Goal: Task Accomplishment & Management: Complete application form

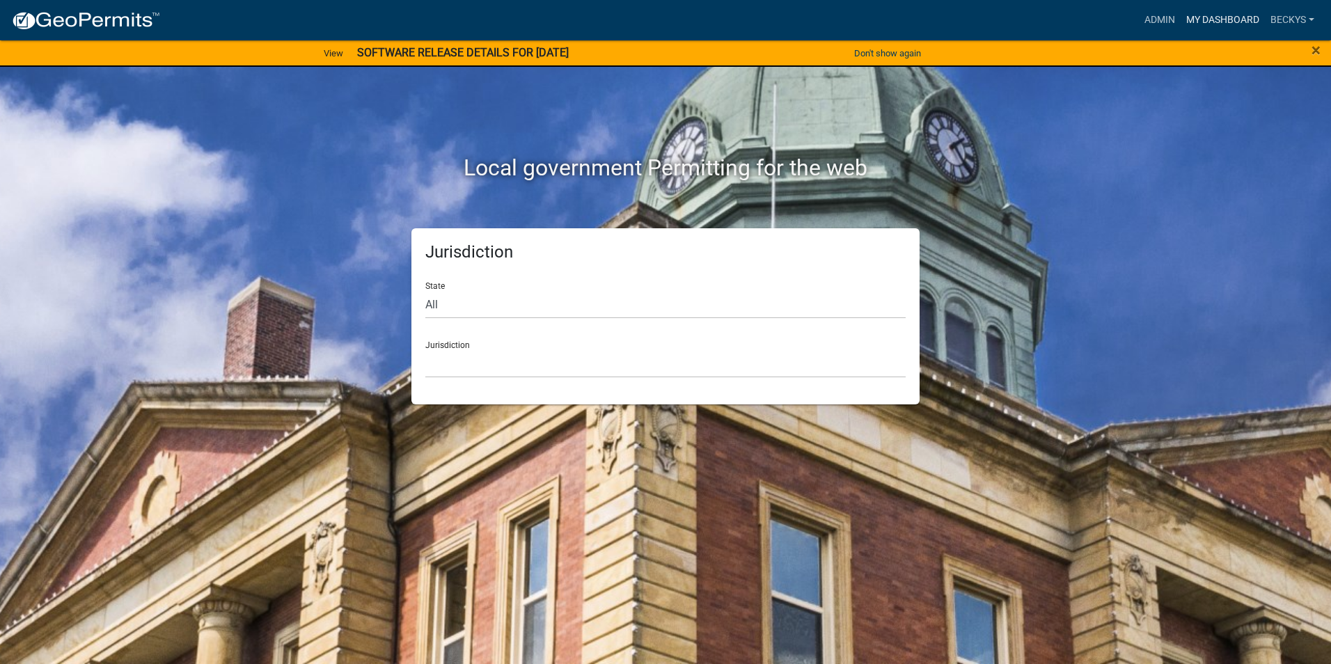
click at [1208, 20] on link "My Dashboard" at bounding box center [1222, 20] width 84 height 26
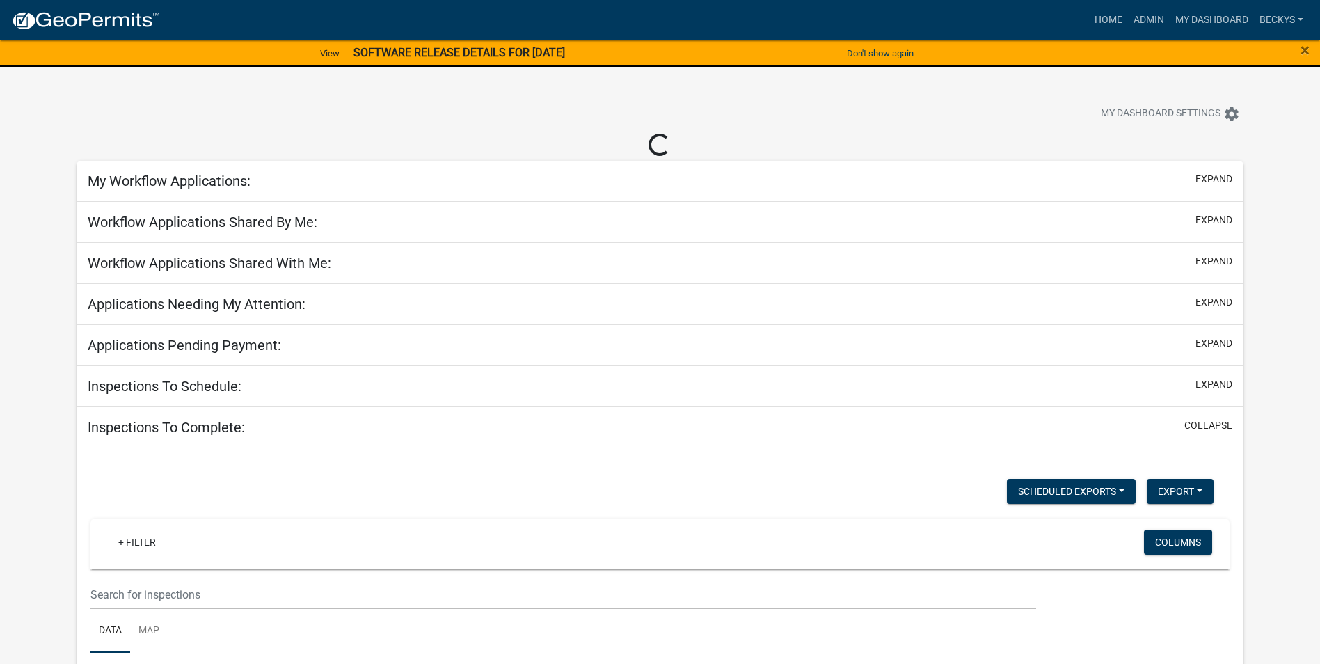
select select "3: 100"
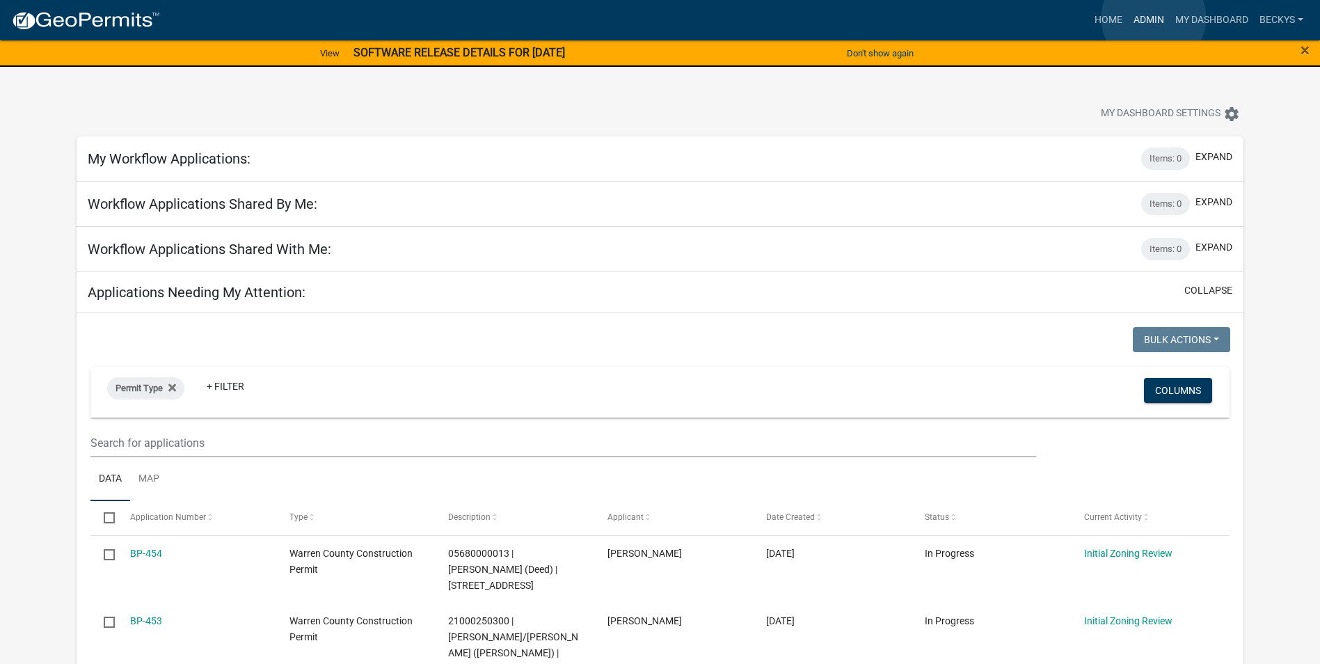
drag, startPoint x: 1154, startPoint y: 18, endPoint x: 1146, endPoint y: 19, distance: 8.5
click at [1153, 18] on link "Admin" at bounding box center [1149, 20] width 42 height 26
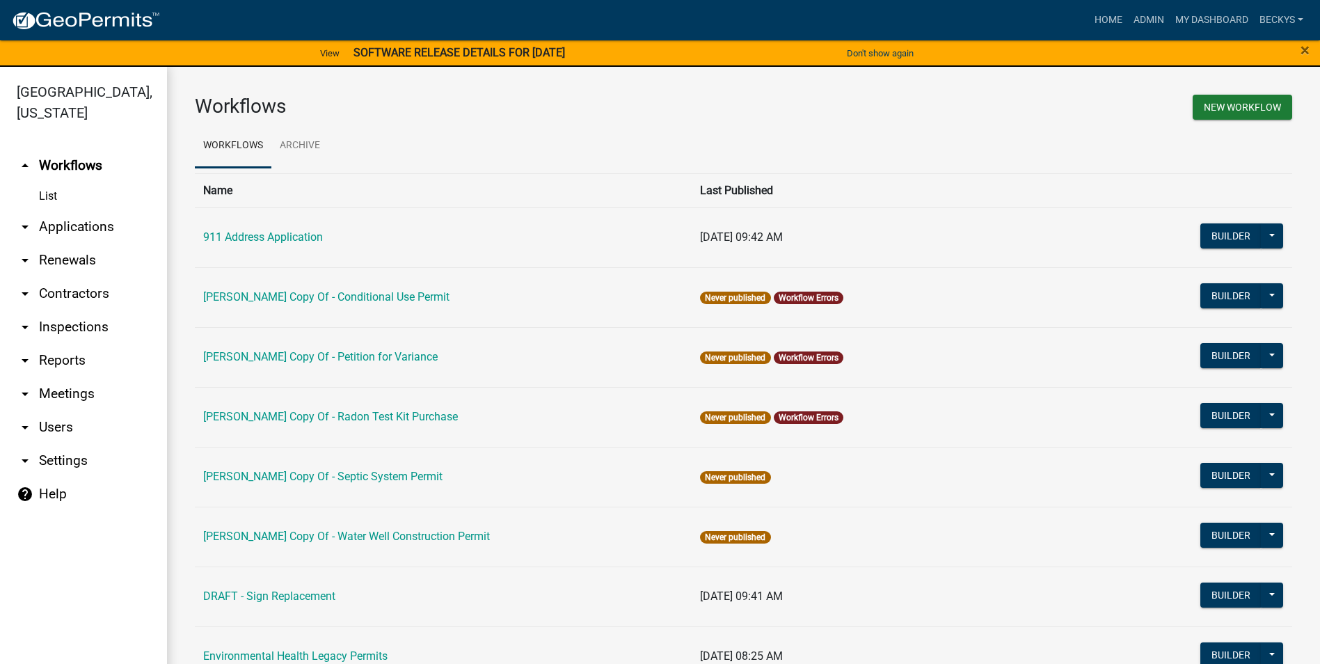
click at [97, 210] on link "arrow_drop_down Applications" at bounding box center [83, 226] width 167 height 33
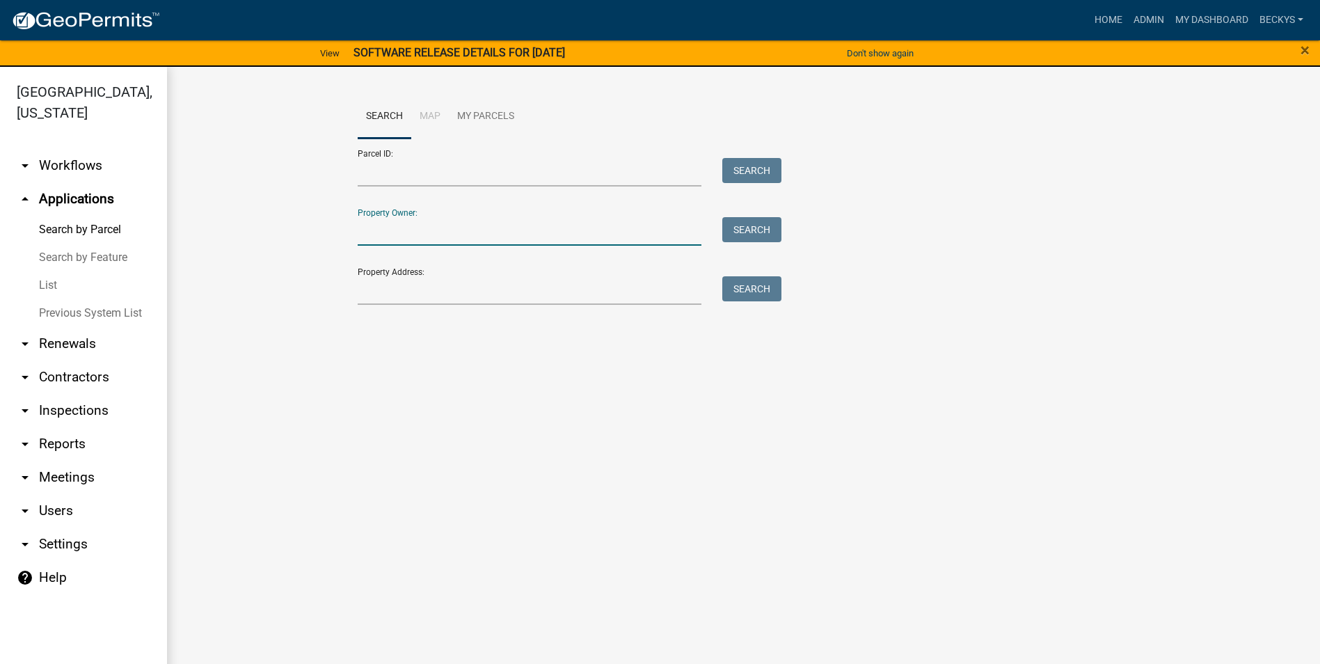
click at [376, 227] on input "Property Owner:" at bounding box center [530, 231] width 345 height 29
type input "22967"
click at [354, 292] on div at bounding box center [529, 290] width 365 height 29
click at [364, 290] on input "Property Address:" at bounding box center [530, 290] width 345 height 29
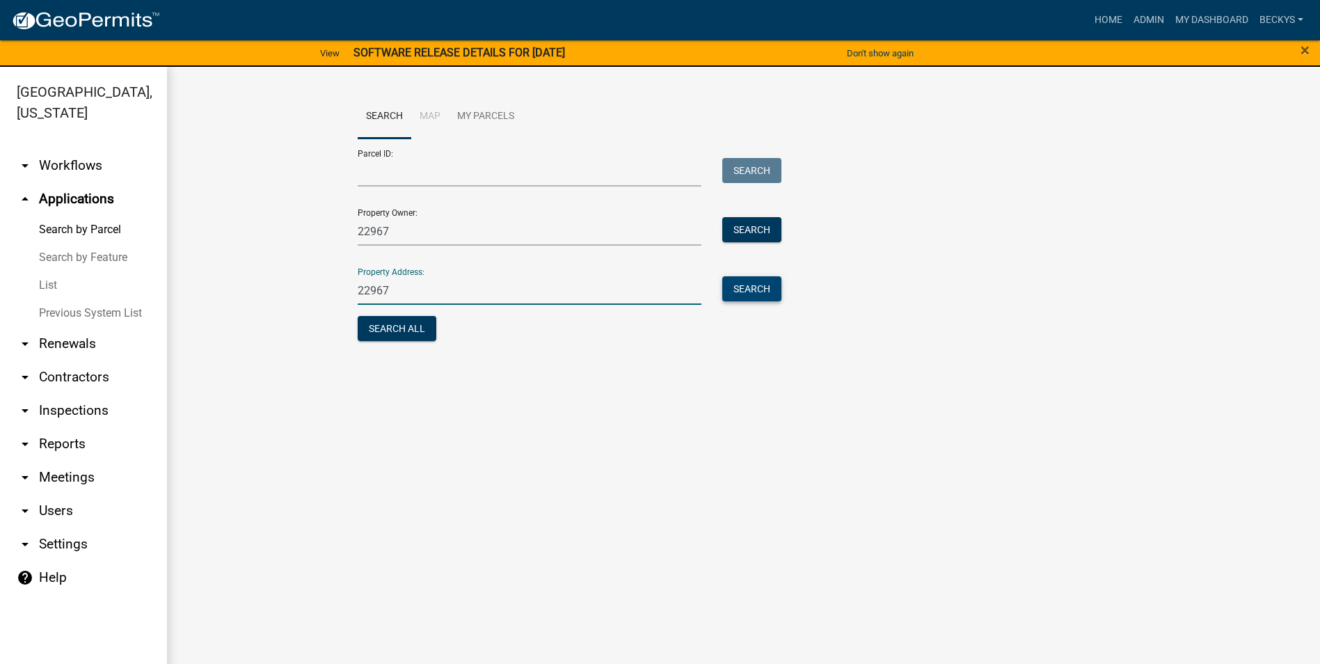
type input "22967"
click at [755, 290] on button "Search" at bounding box center [751, 288] width 59 height 25
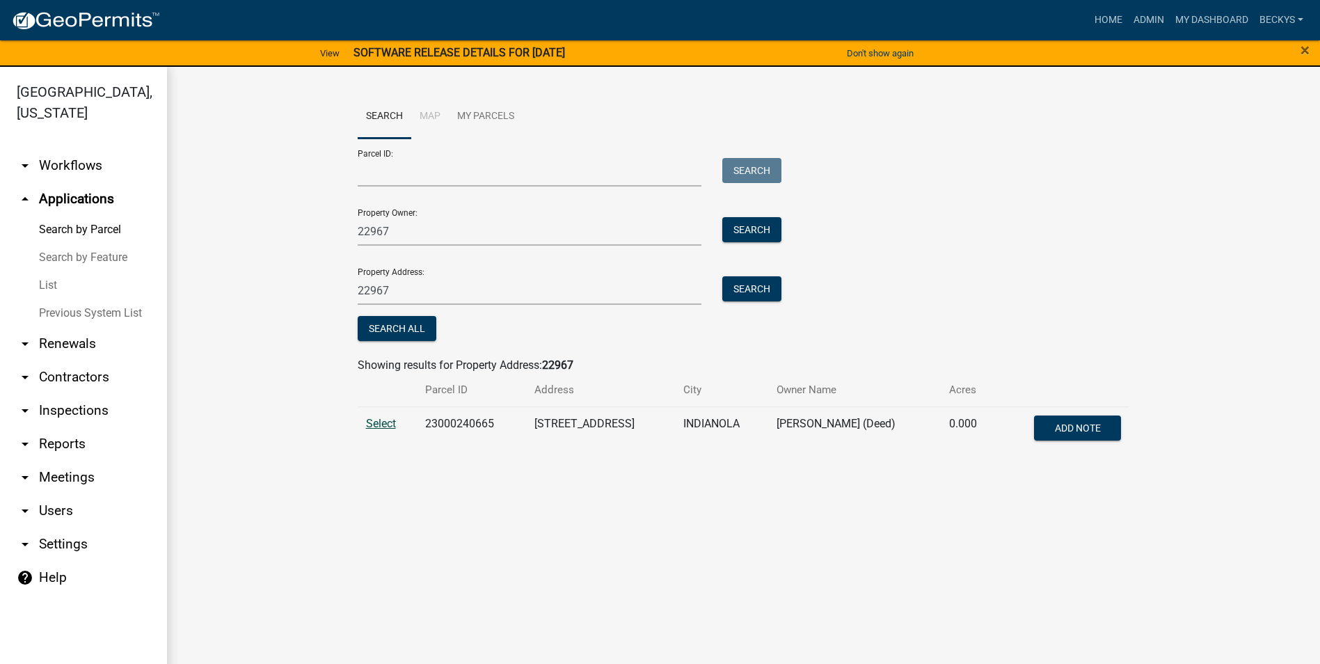
click at [385, 425] on span "Select" at bounding box center [381, 423] width 30 height 13
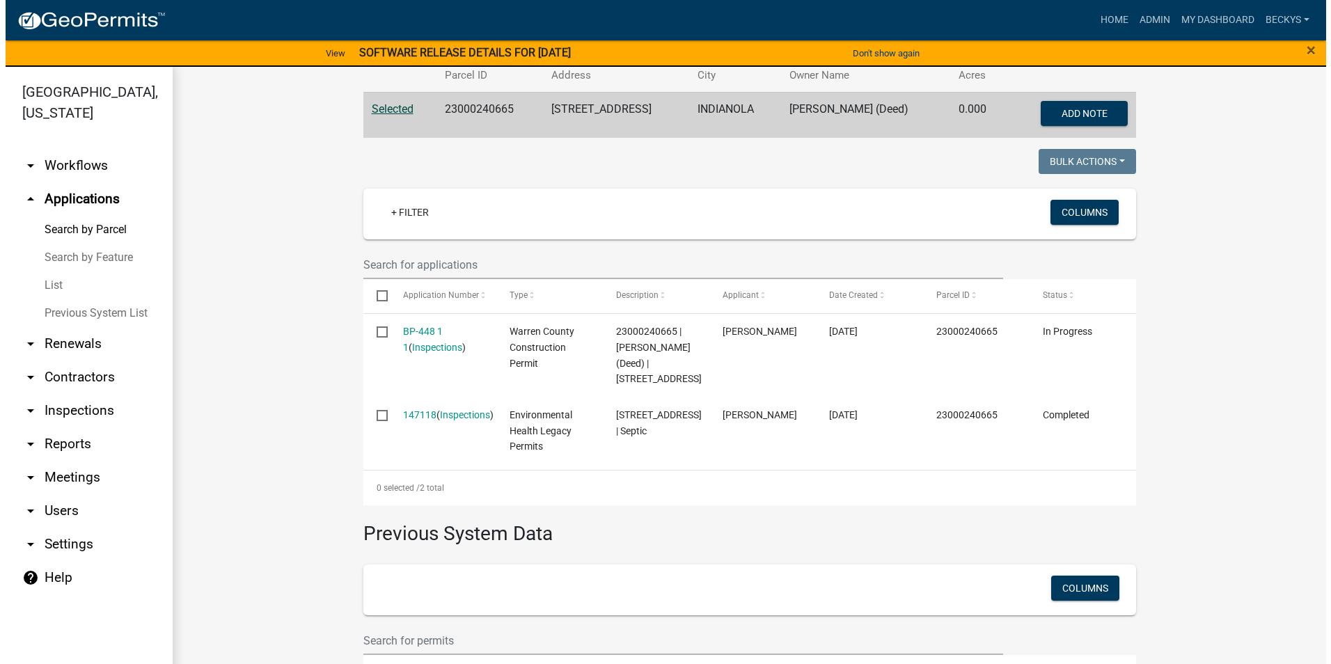
scroll to position [335, 0]
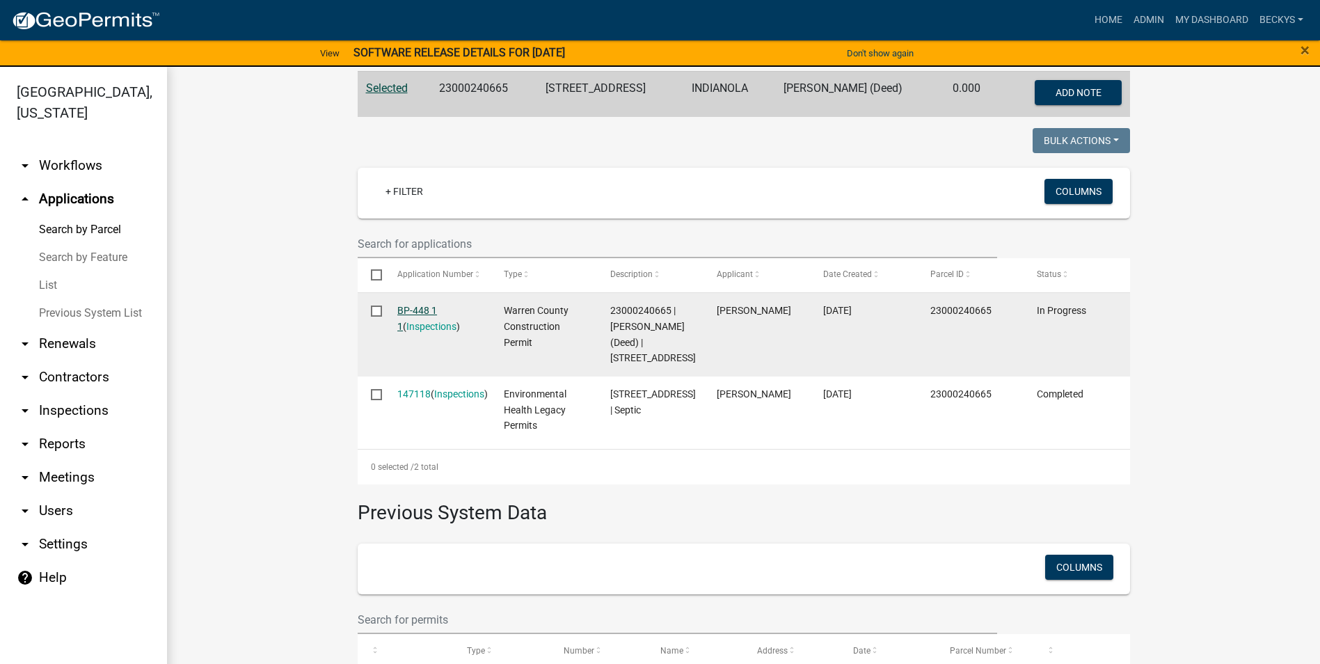
click at [416, 309] on link "BP-448 1 1" at bounding box center [417, 318] width 40 height 27
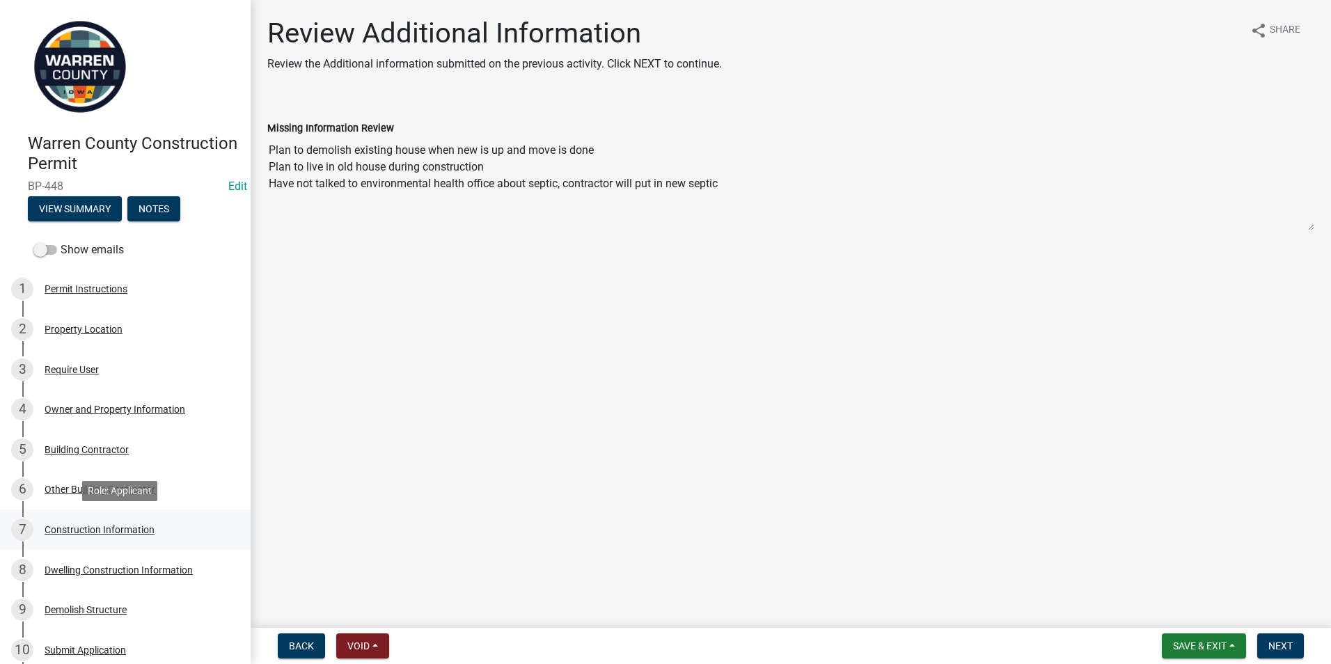
click at [93, 529] on div "Construction Information" at bounding box center [100, 530] width 110 height 10
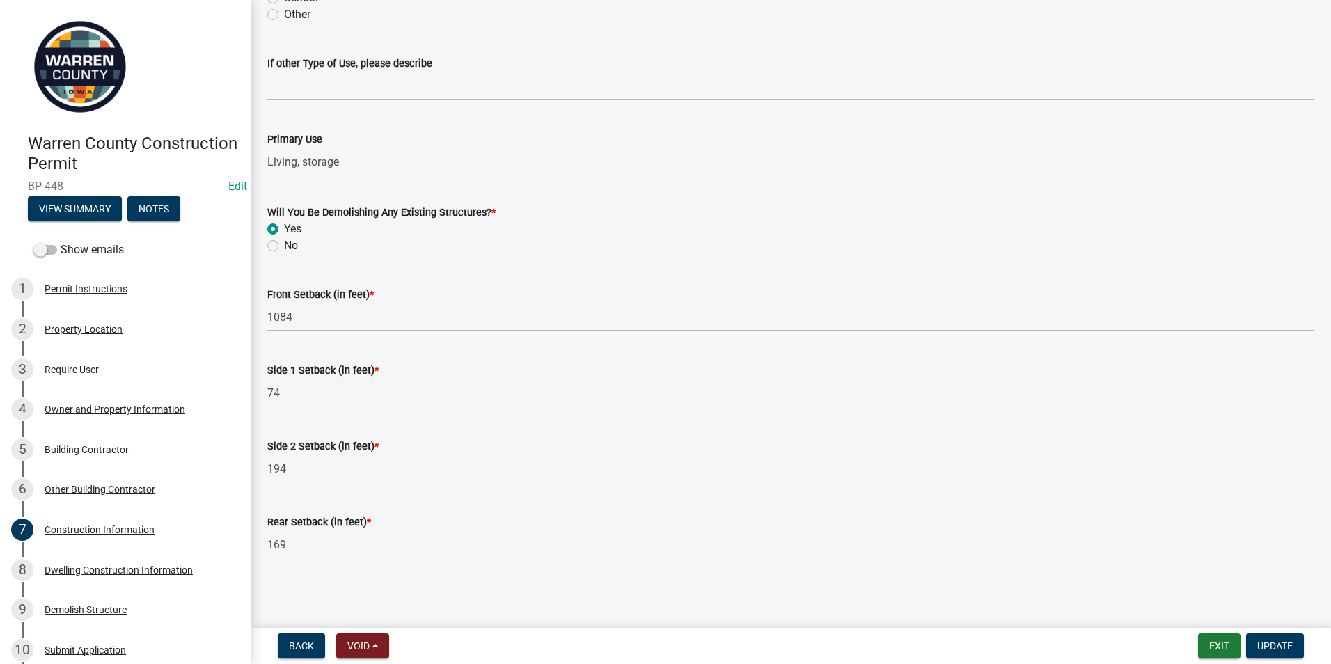
scroll to position [420, 0]
click at [127, 574] on div "Dwelling Construction Information" at bounding box center [119, 570] width 148 height 10
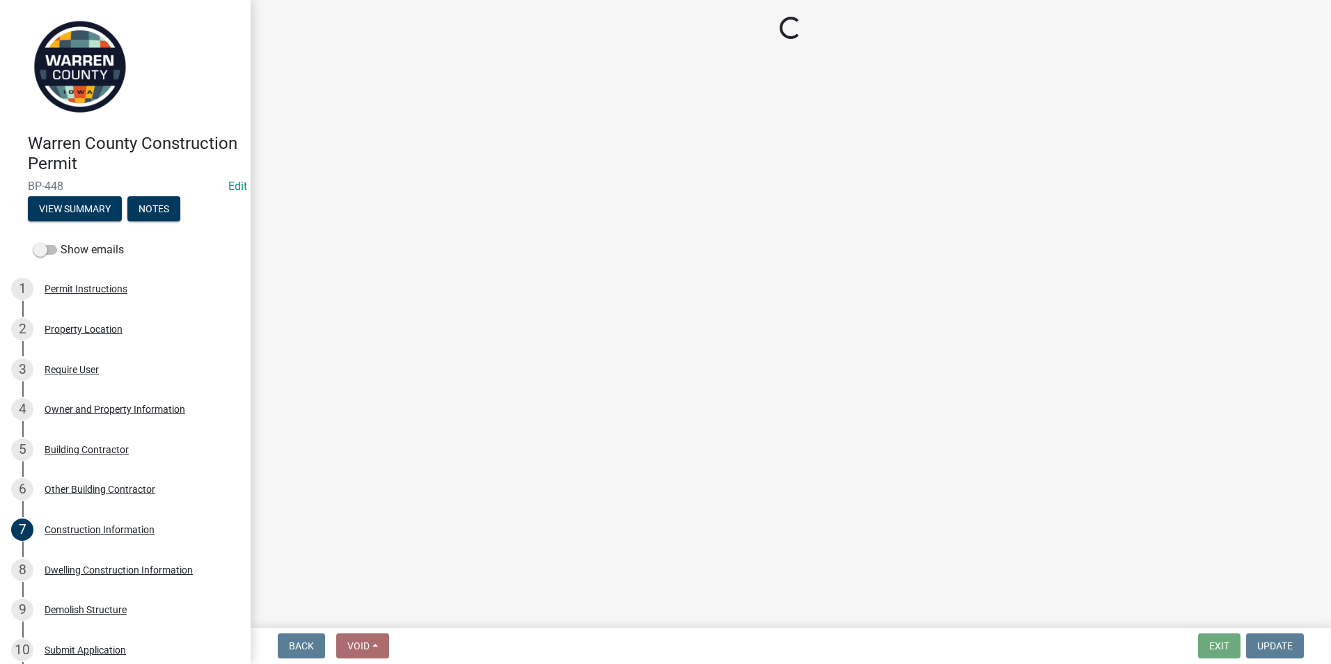
select select "6be2891c-b014-4eb5-8316-9de7191813e4"
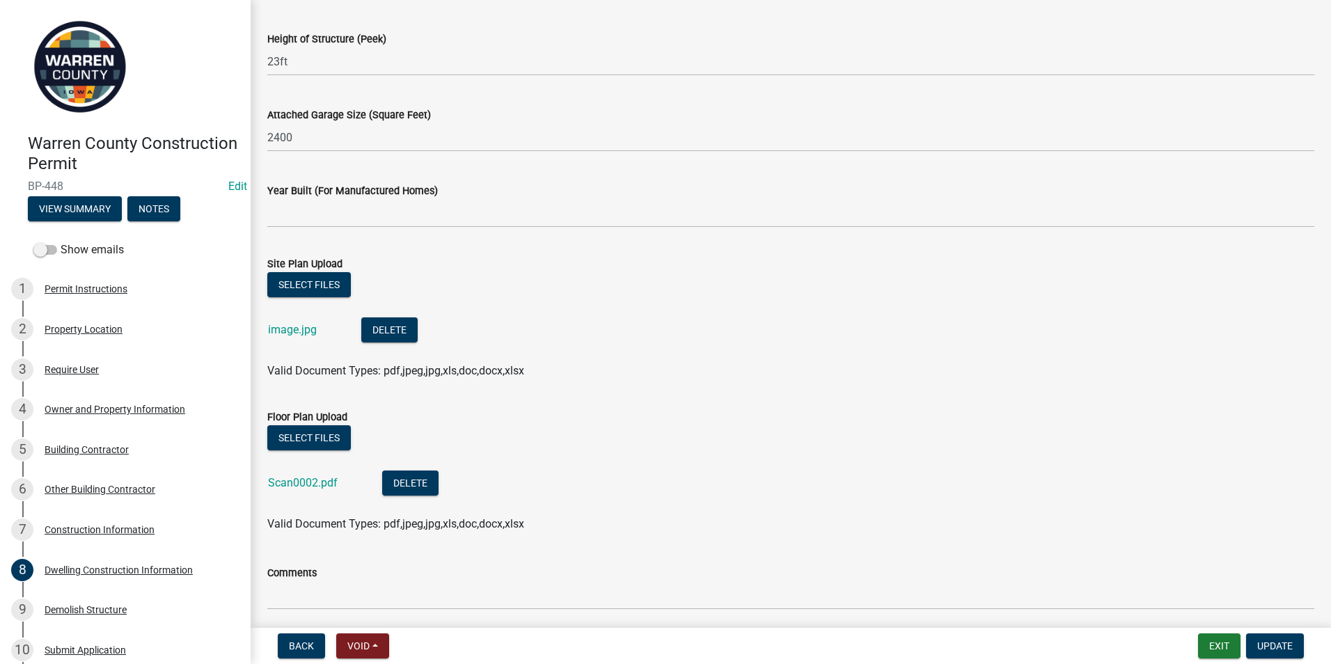
scroll to position [835, 0]
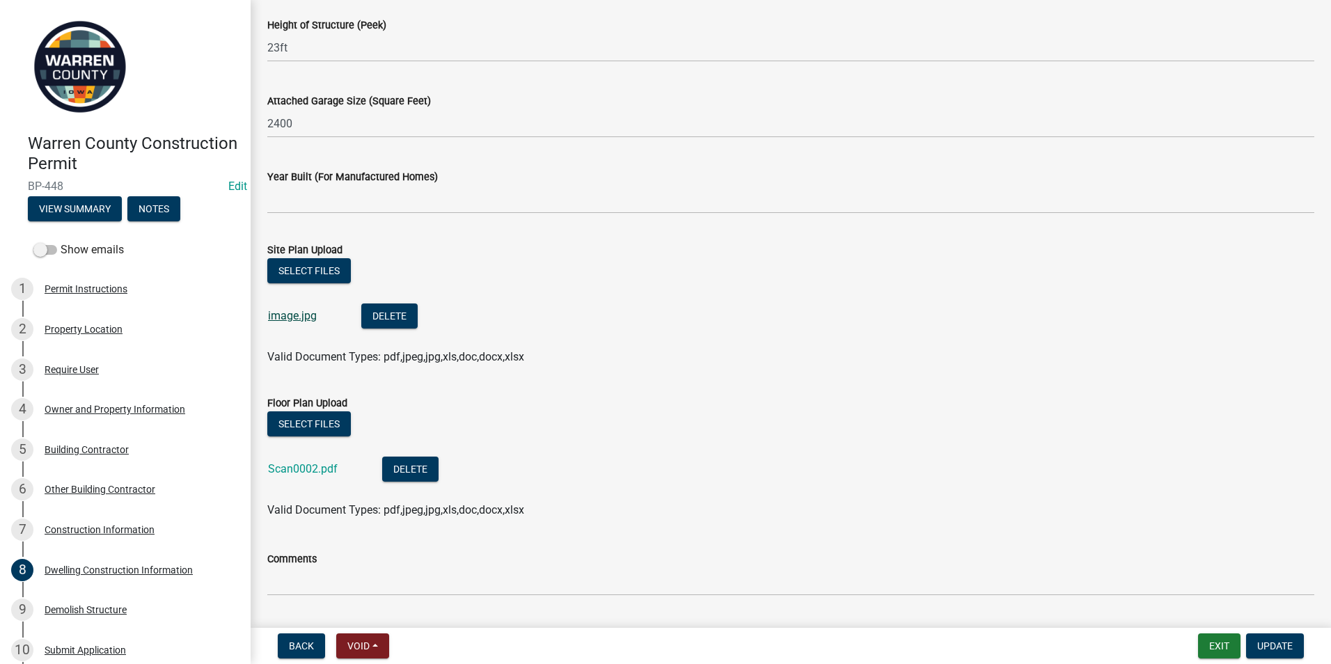
click at [292, 313] on link "image.jpg" at bounding box center [292, 315] width 49 height 13
click at [291, 466] on link "Scan0002.pdf" at bounding box center [303, 468] width 70 height 13
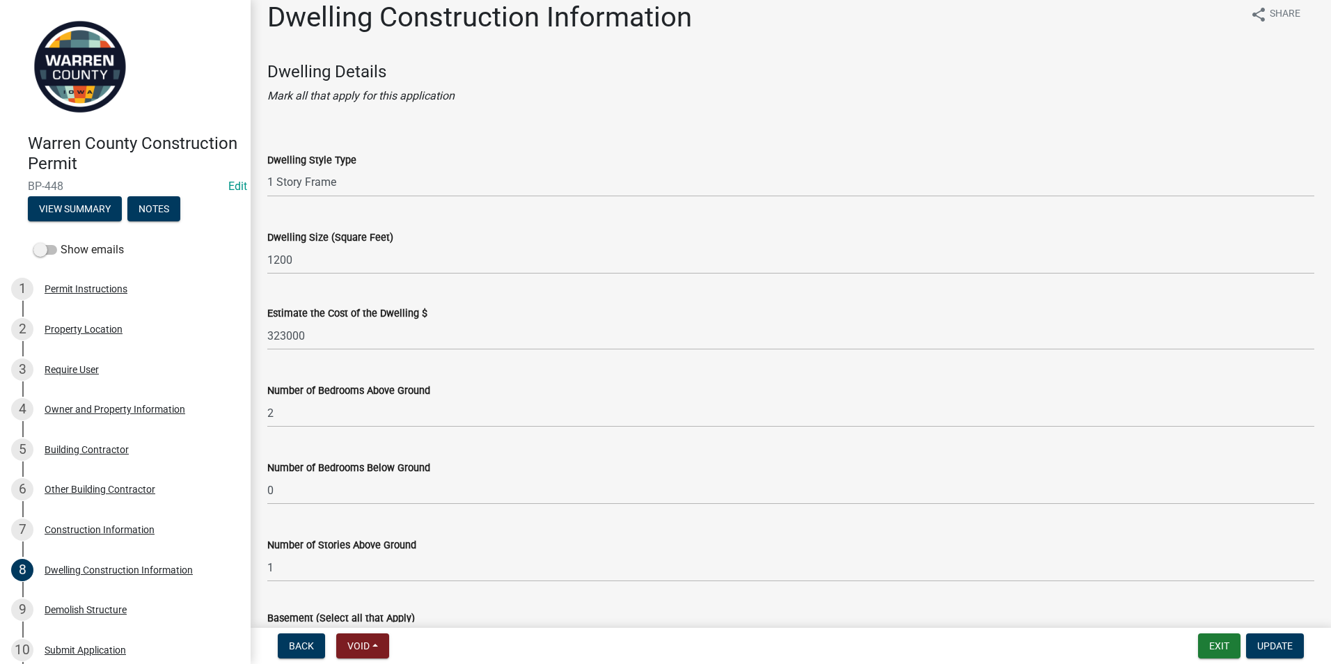
scroll to position [0, 0]
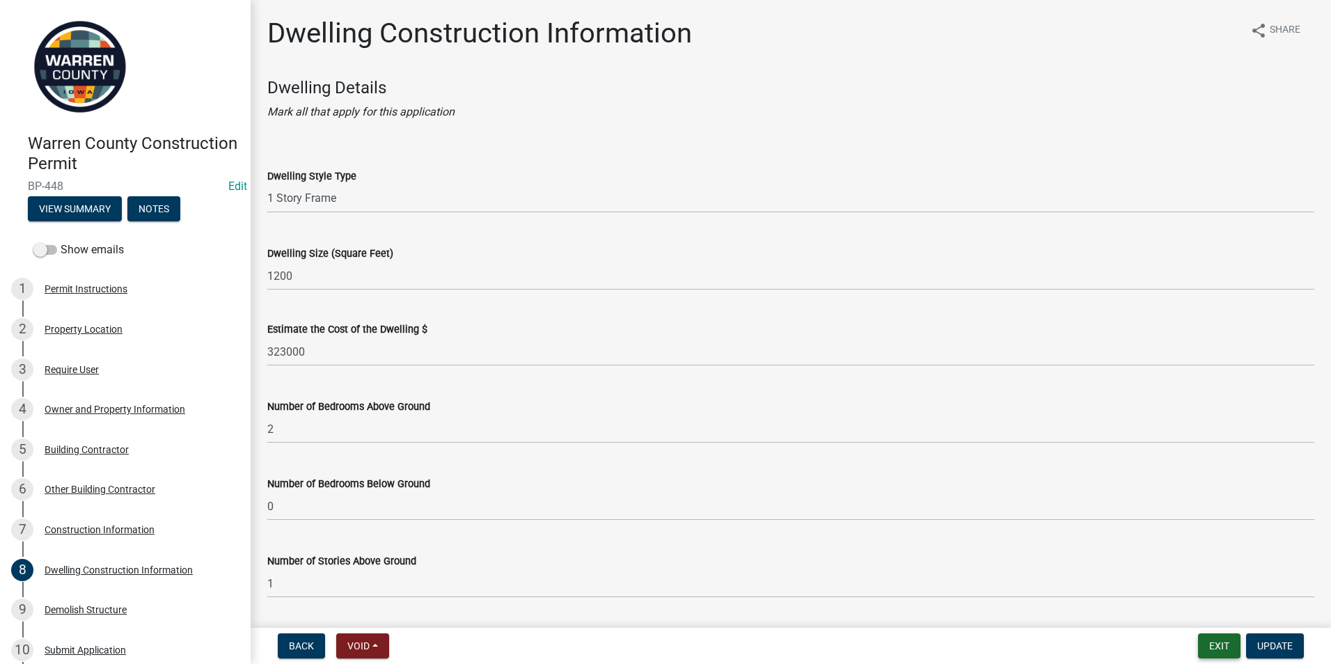
click at [1216, 647] on button "Exit" at bounding box center [1219, 645] width 42 height 25
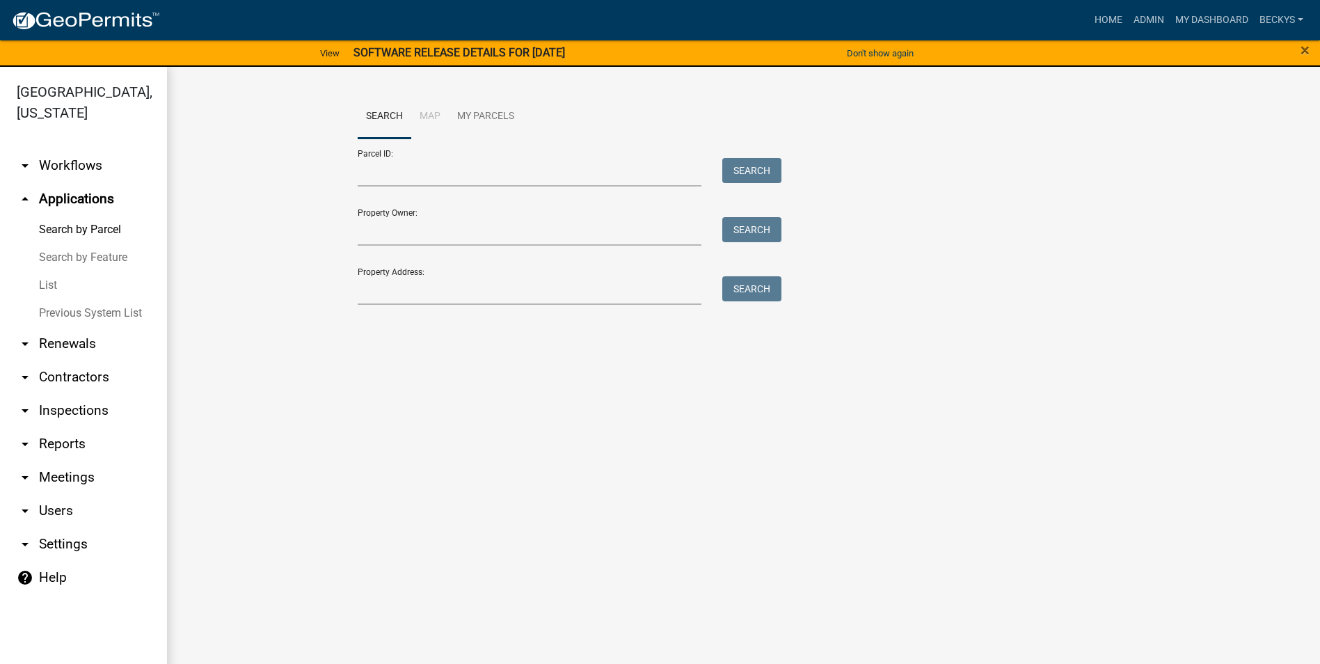
click at [52, 271] on link "List" at bounding box center [83, 285] width 167 height 28
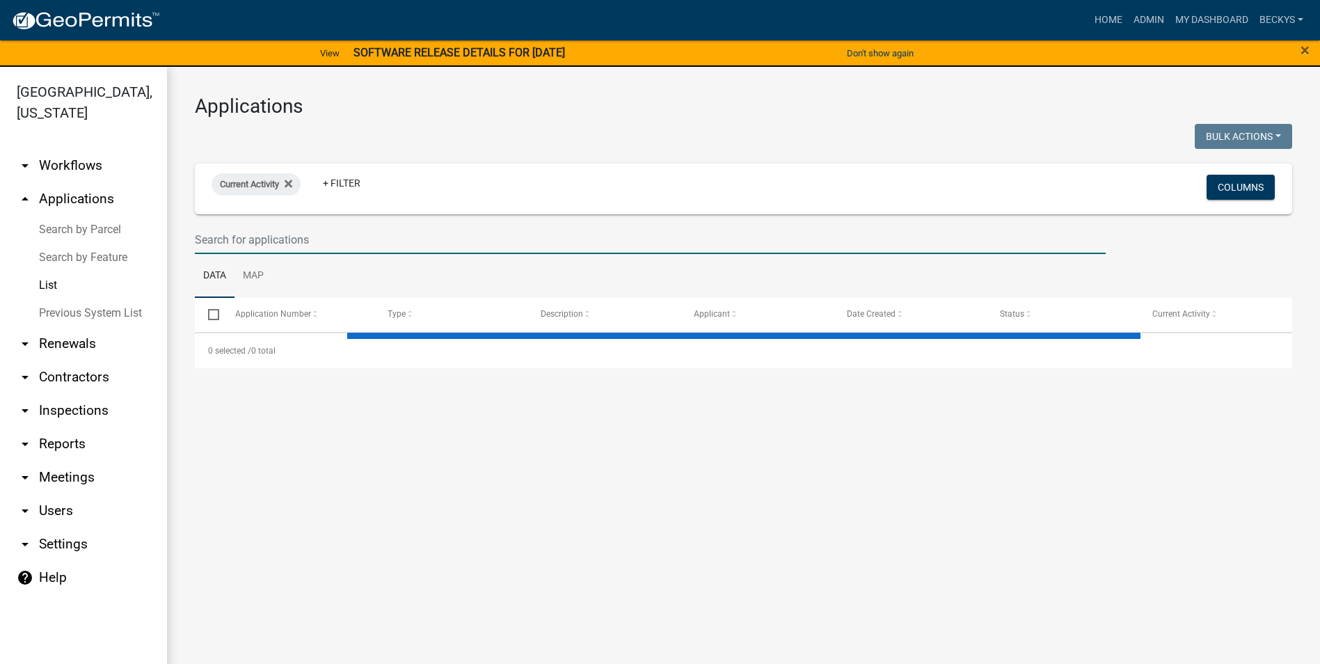
click at [219, 236] on input "text" at bounding box center [650, 240] width 911 height 29
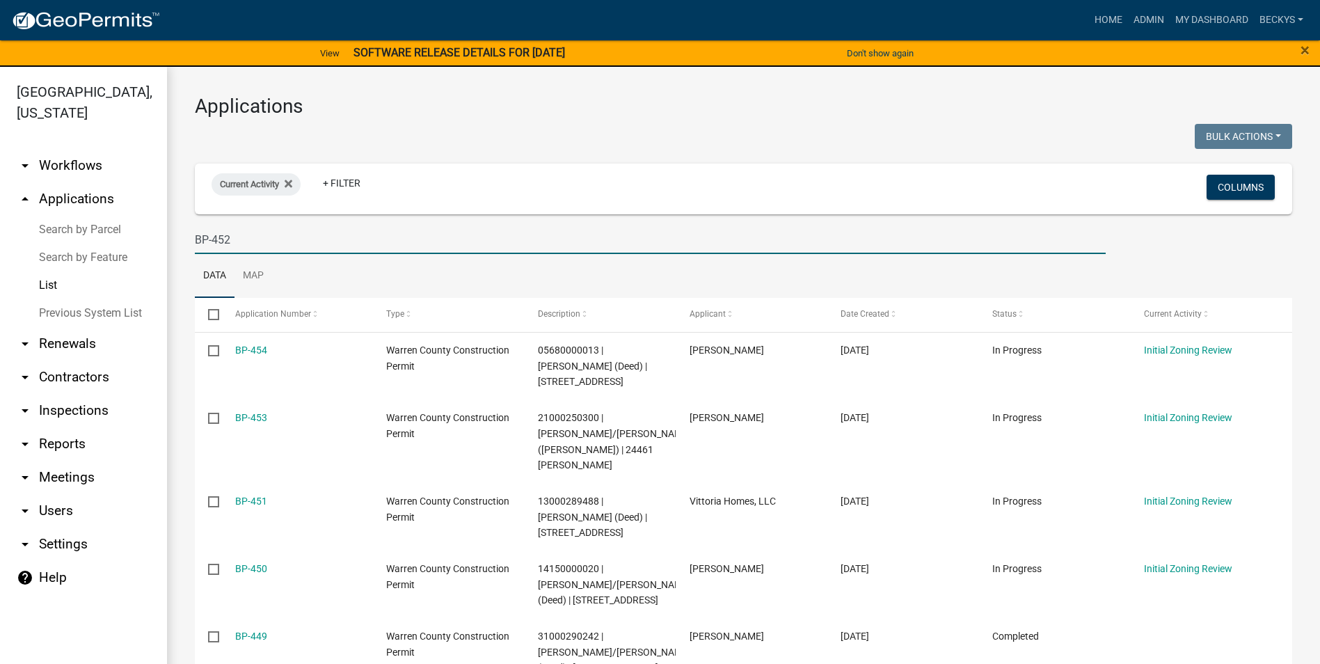
type input "BP-452"
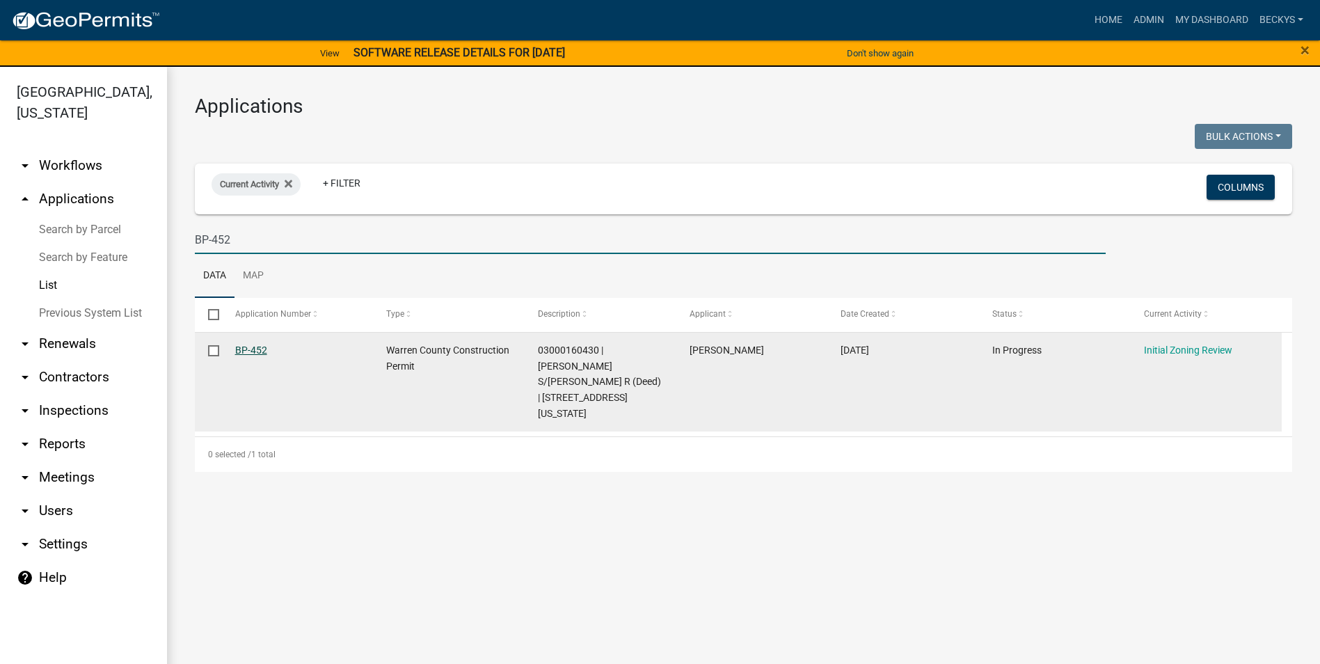
click at [256, 349] on link "BP-452" at bounding box center [251, 350] width 32 height 11
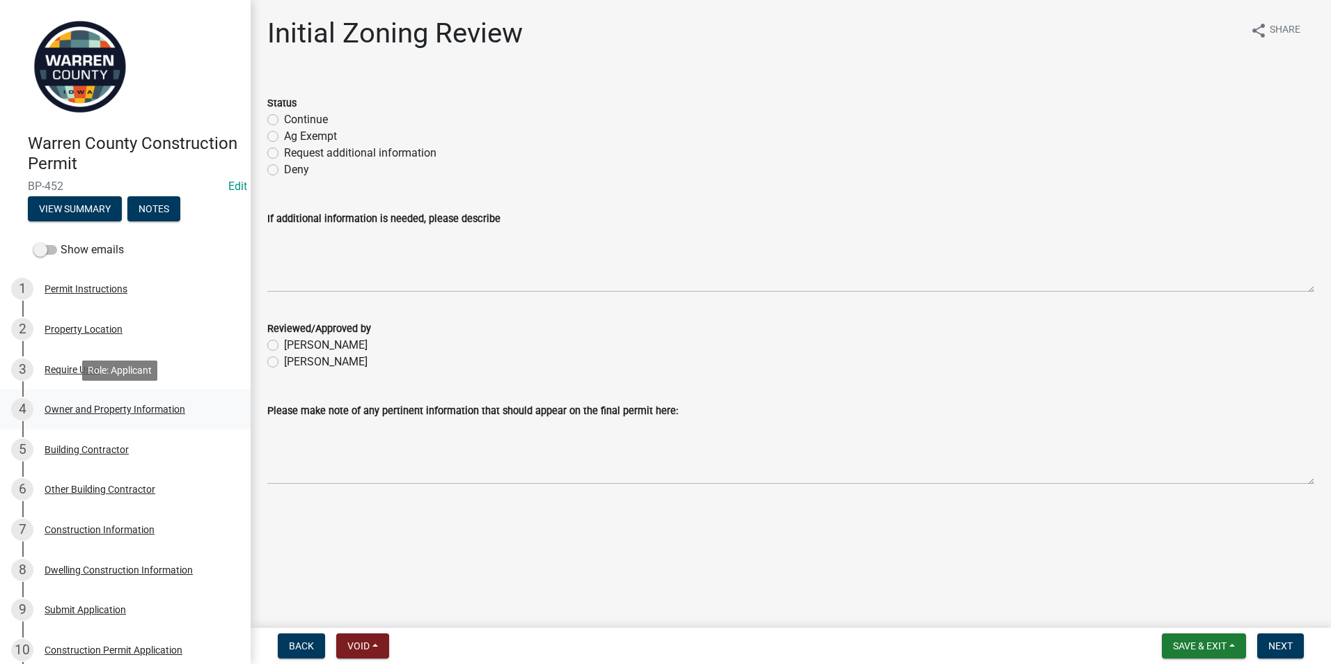
click at [86, 410] on div "Owner and Property Information" at bounding box center [115, 409] width 141 height 10
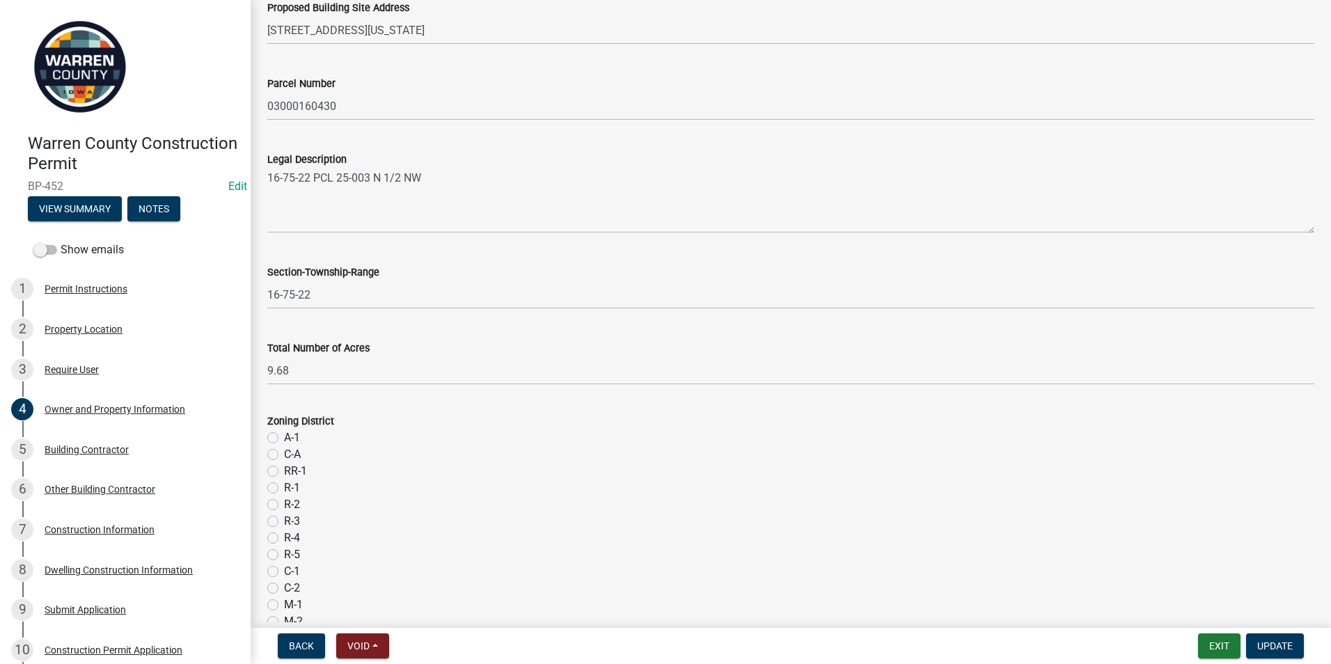
scroll to position [835, 0]
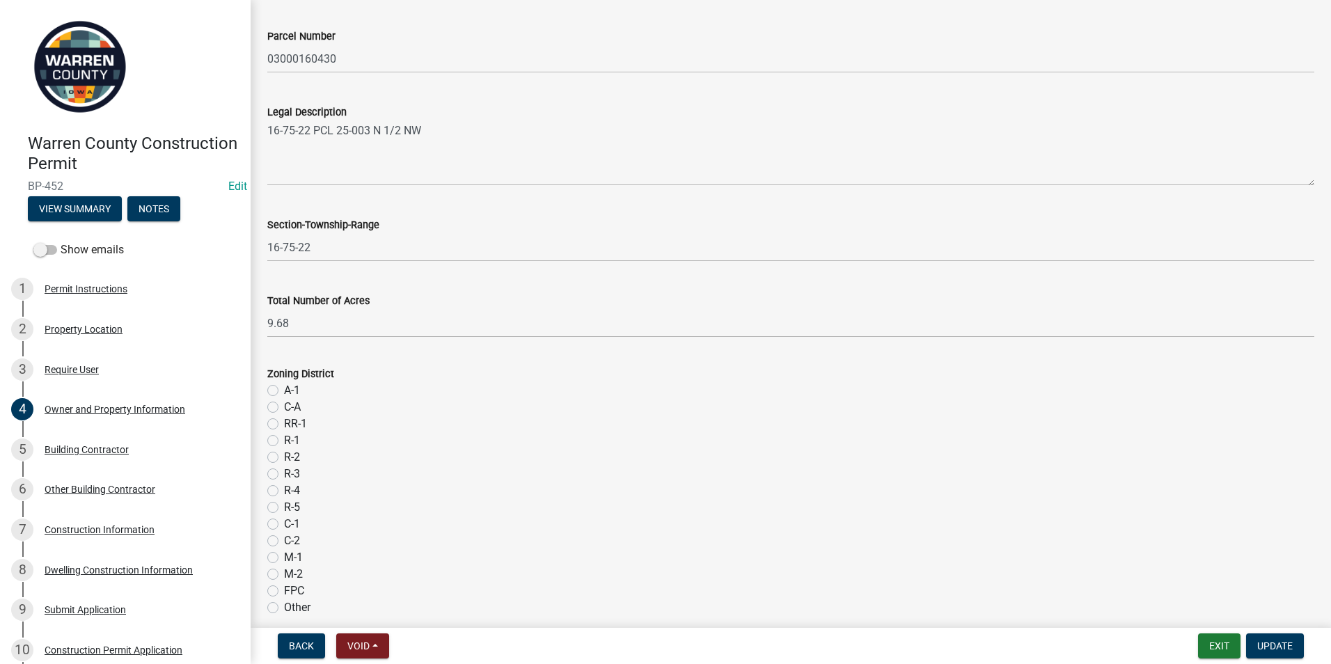
click at [284, 389] on label "A-1" at bounding box center [292, 390] width 16 height 17
click at [284, 389] on input "A-1" at bounding box center [288, 386] width 9 height 9
radio input "true"
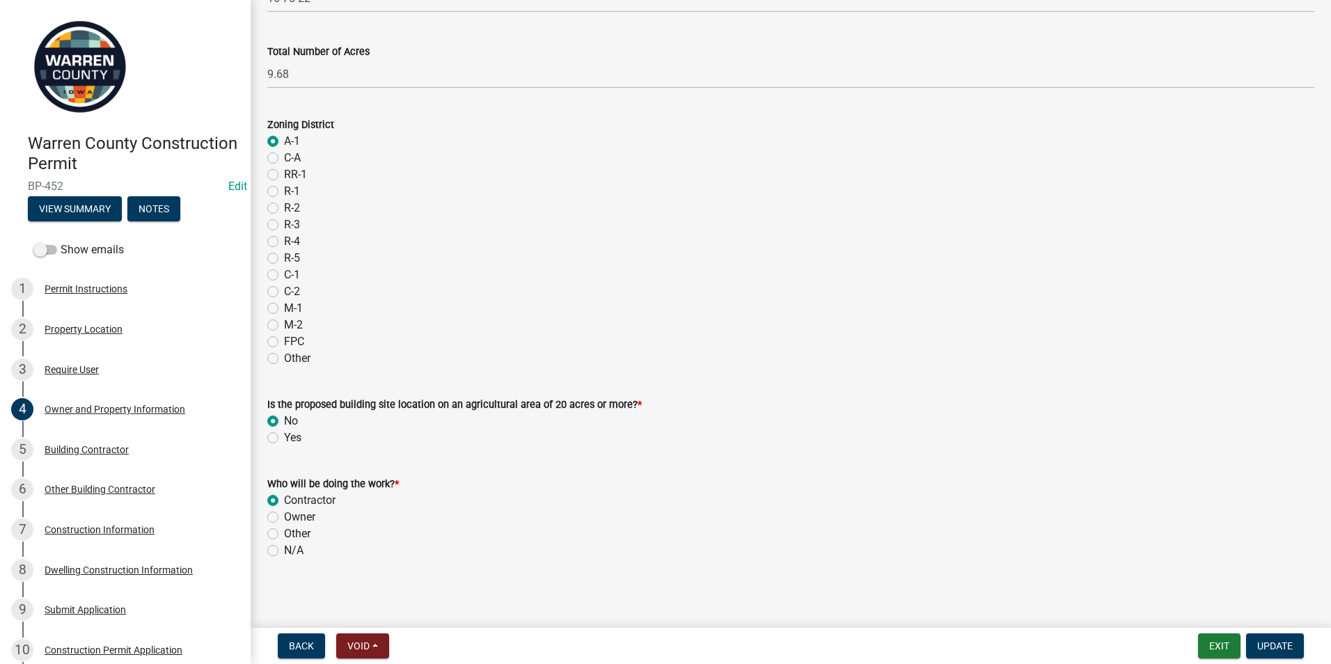
scroll to position [1088, 0]
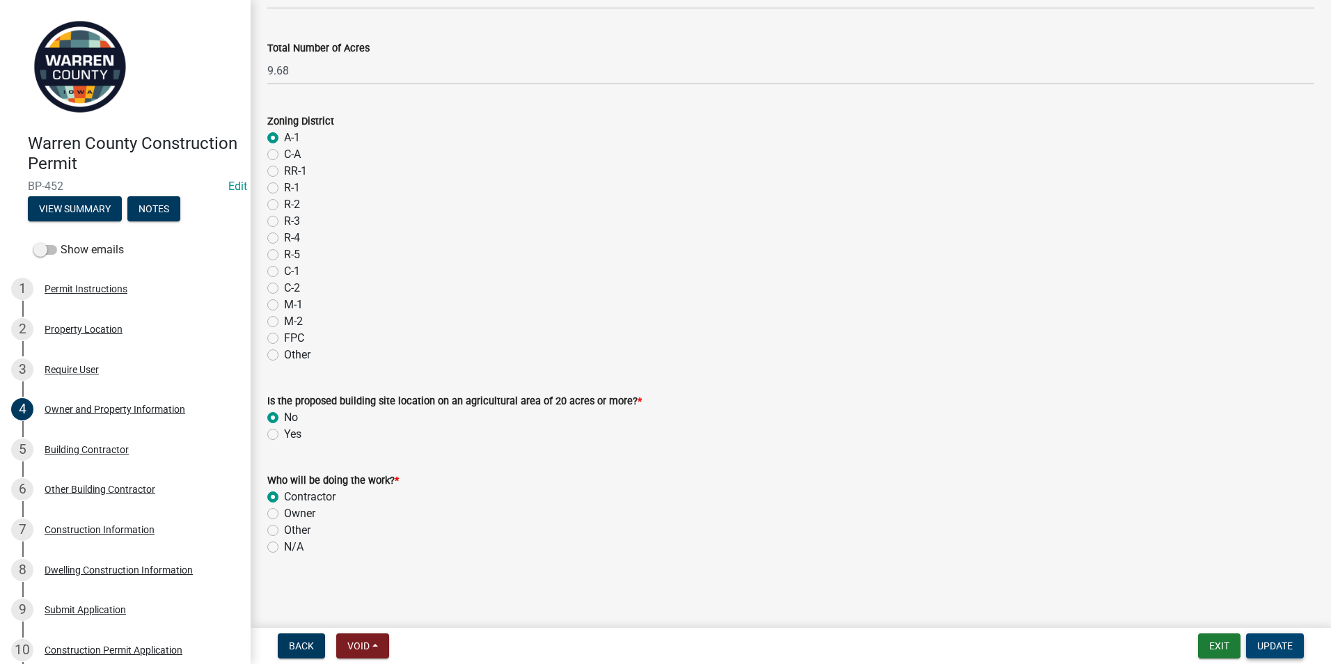
click at [1291, 645] on span "Update" at bounding box center [1274, 645] width 35 height 11
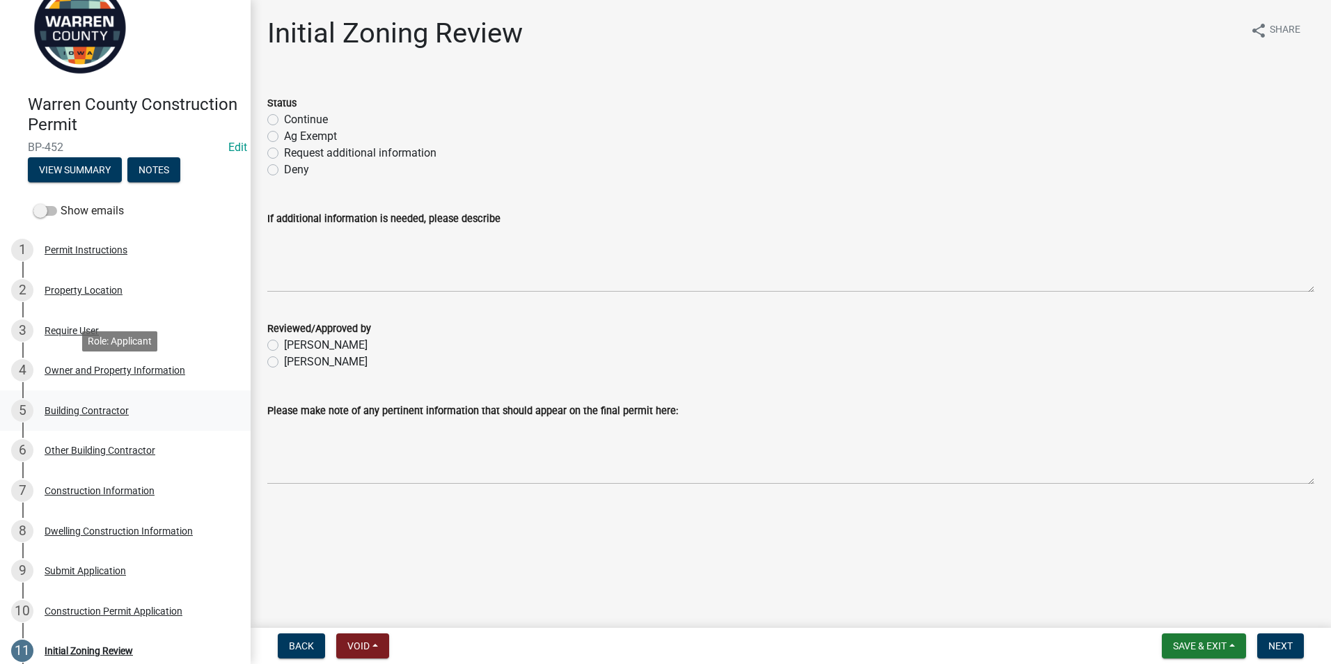
scroll to position [70, 0]
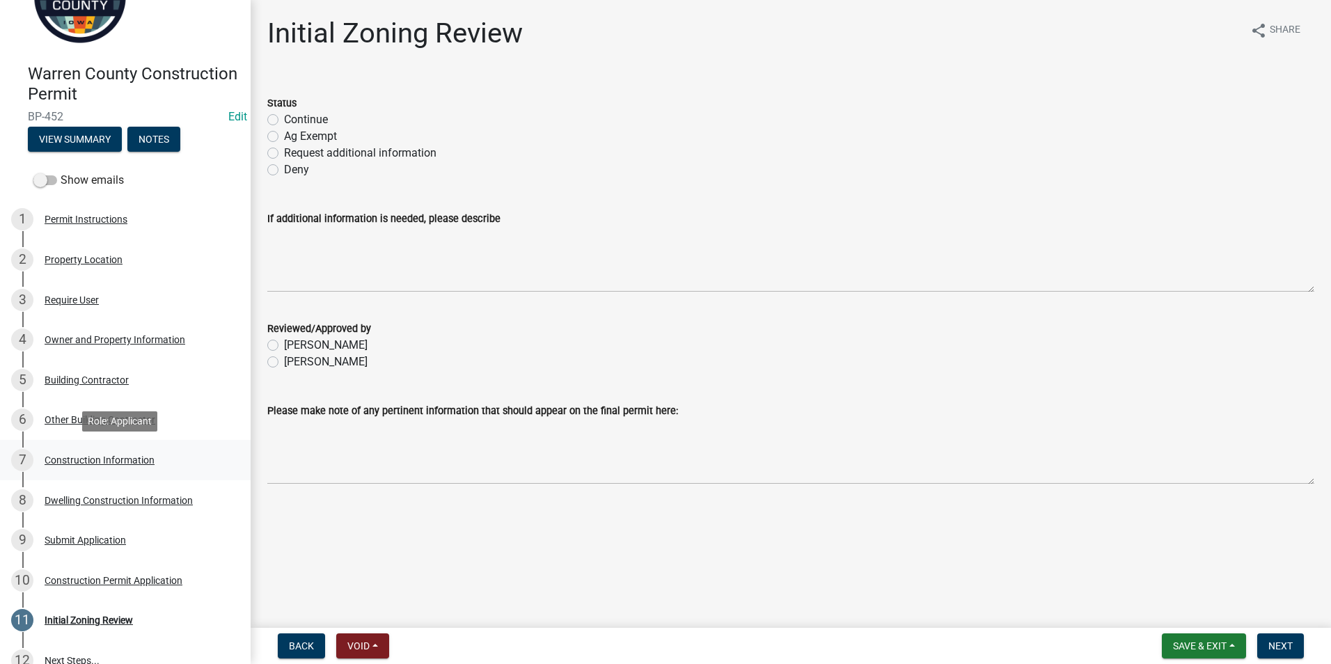
click at [88, 457] on div "Construction Information" at bounding box center [100, 460] width 110 height 10
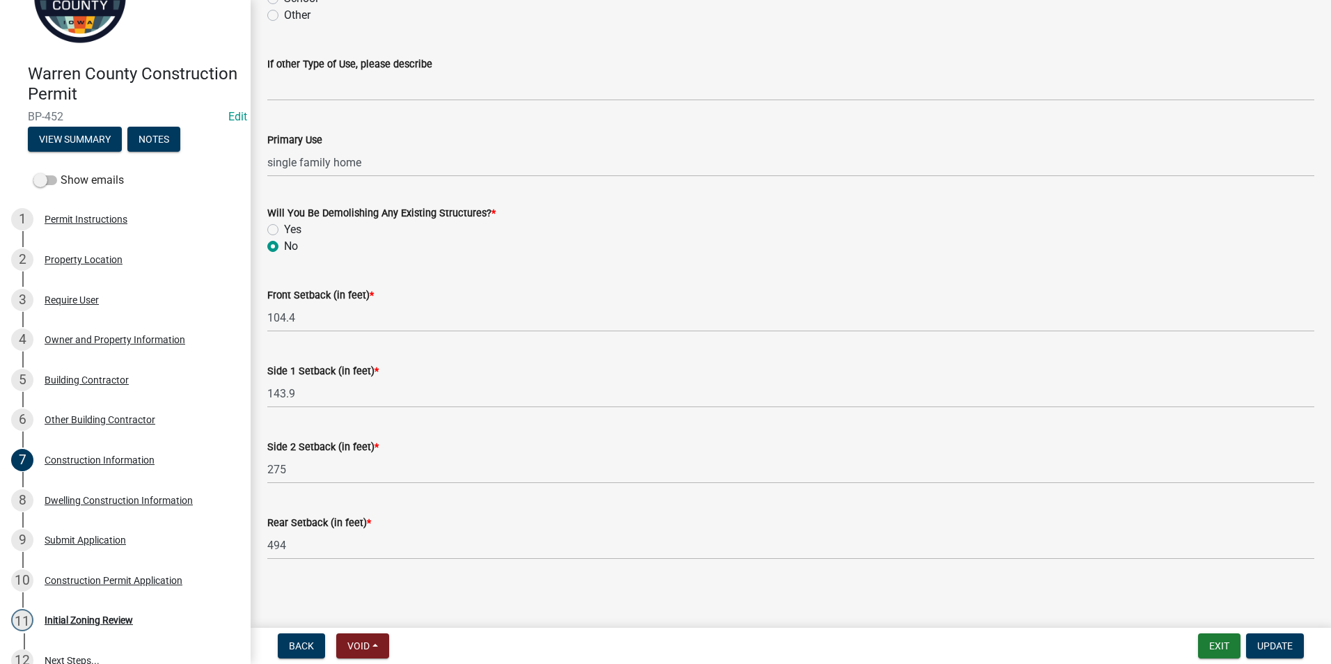
scroll to position [420, 0]
click at [141, 496] on div "Dwelling Construction Information" at bounding box center [119, 501] width 148 height 10
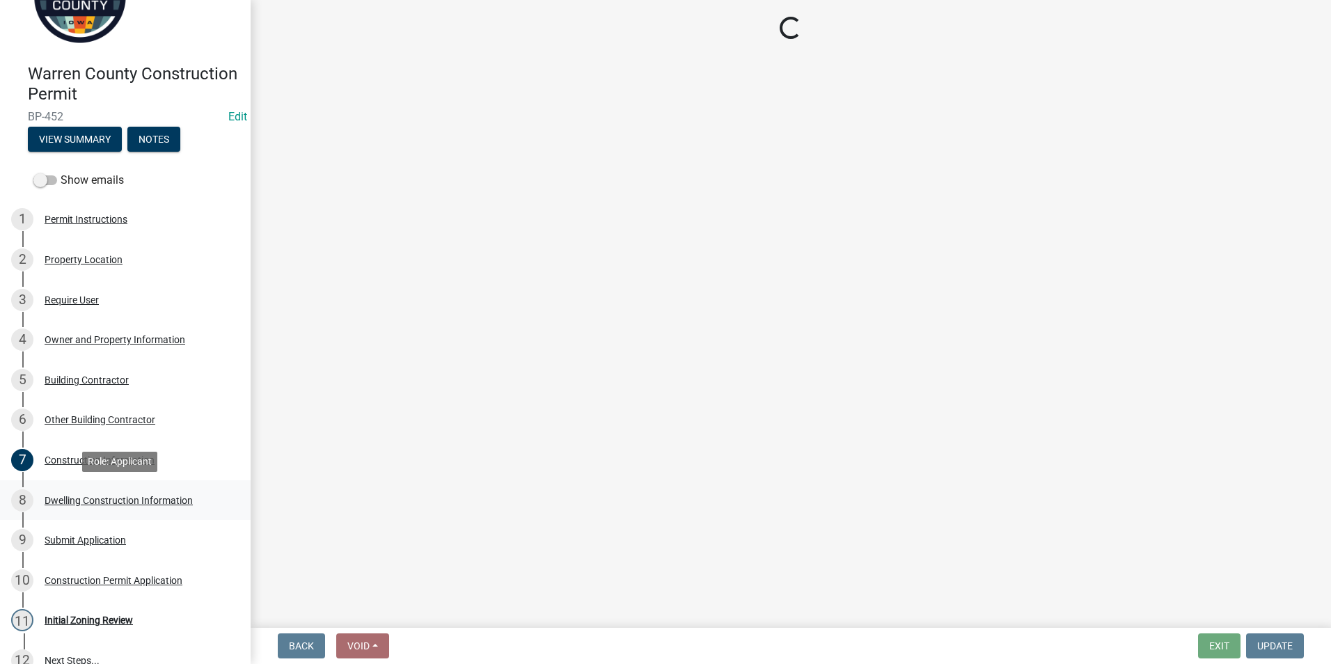
scroll to position [0, 0]
select select "6be2891c-b014-4eb5-8316-9de7191813e4"
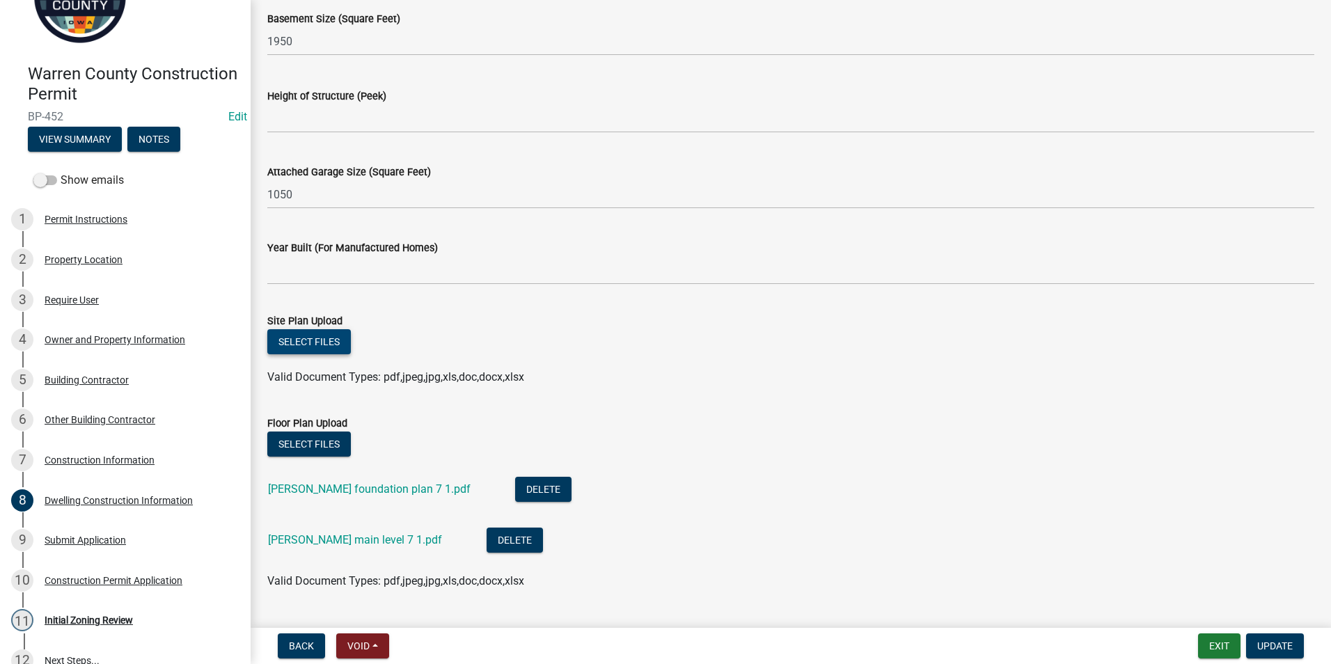
scroll to position [766, 0]
click at [322, 484] on link "[PERSON_NAME] foundation plan 7 1.pdf" at bounding box center [369, 487] width 203 height 13
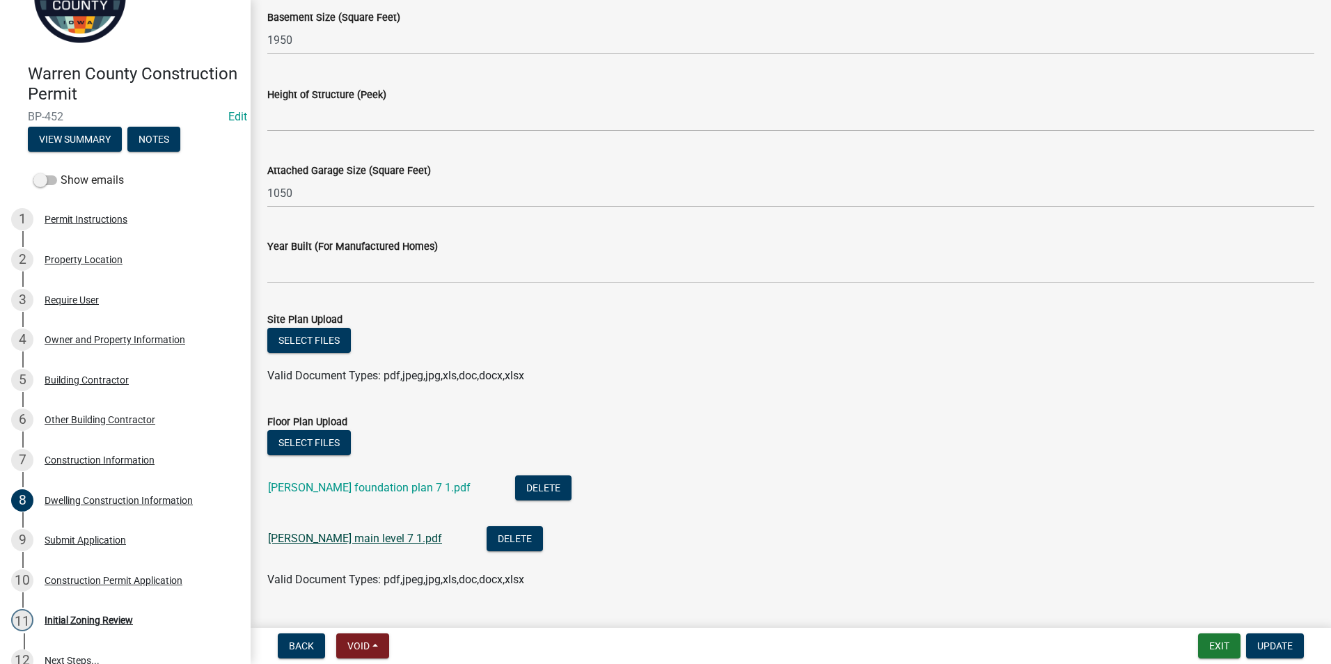
click at [316, 532] on link "[PERSON_NAME] main level 7 1.pdf" at bounding box center [355, 538] width 174 height 13
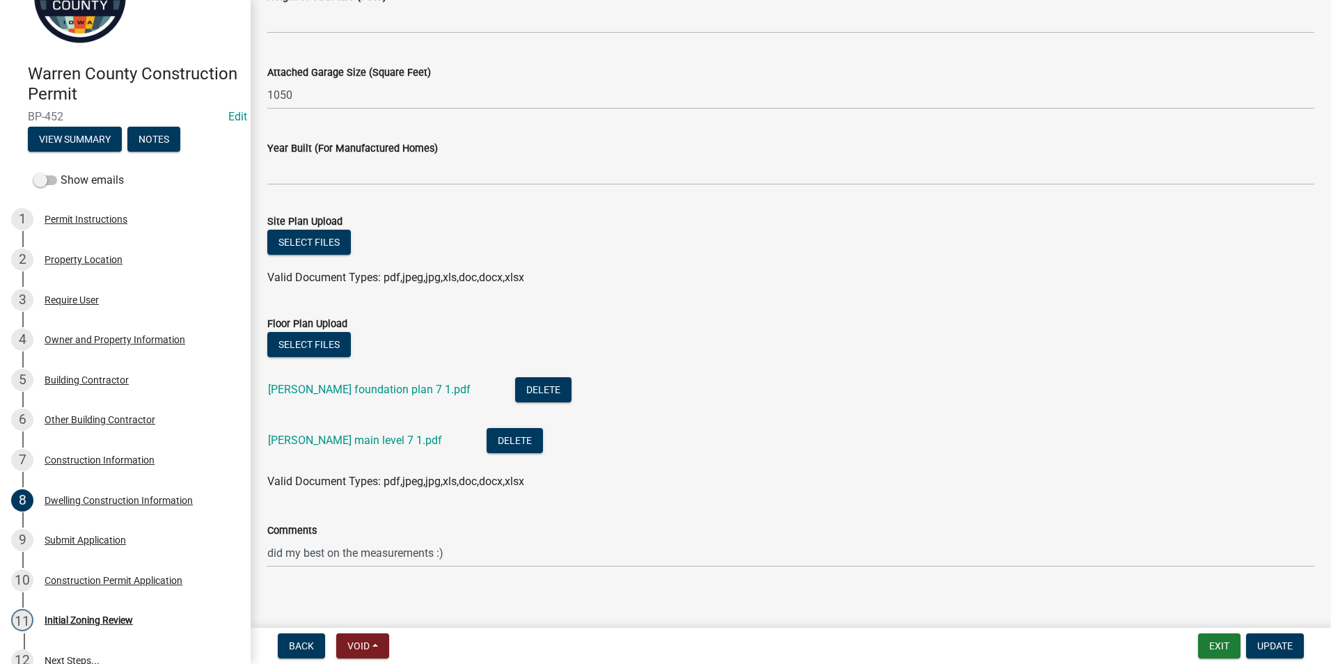
scroll to position [874, 0]
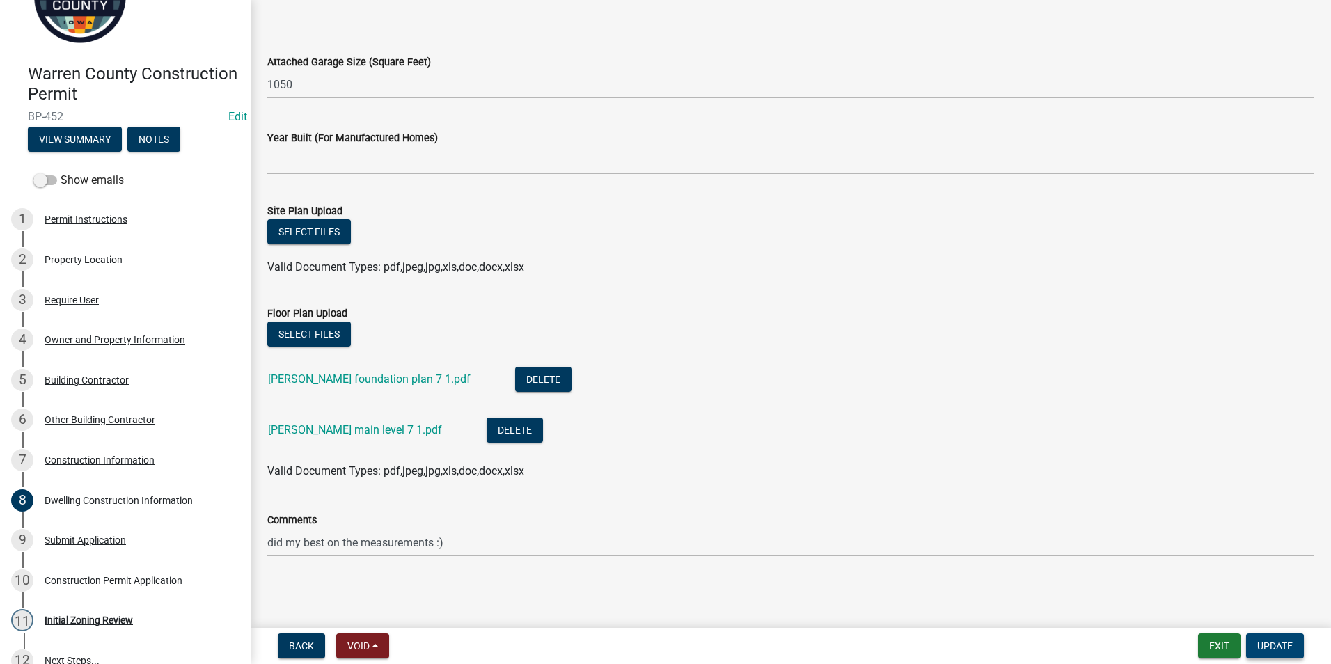
click at [1267, 638] on button "Update" at bounding box center [1275, 645] width 58 height 25
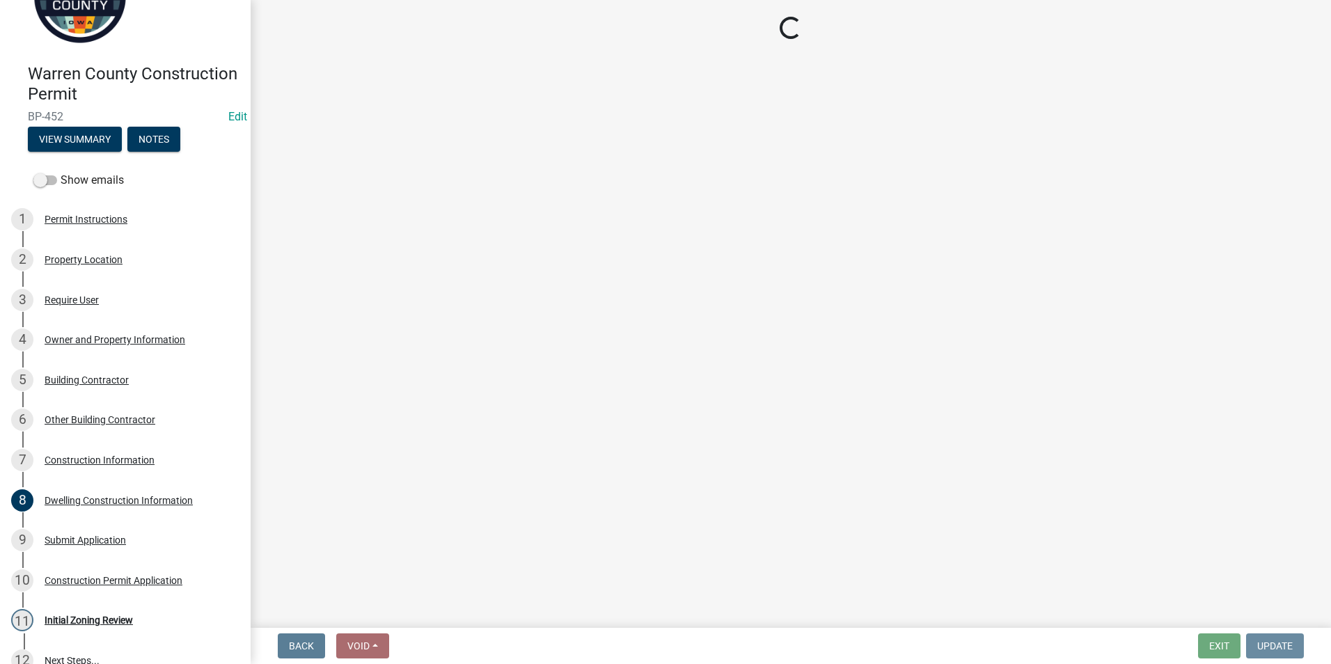
scroll to position [0, 0]
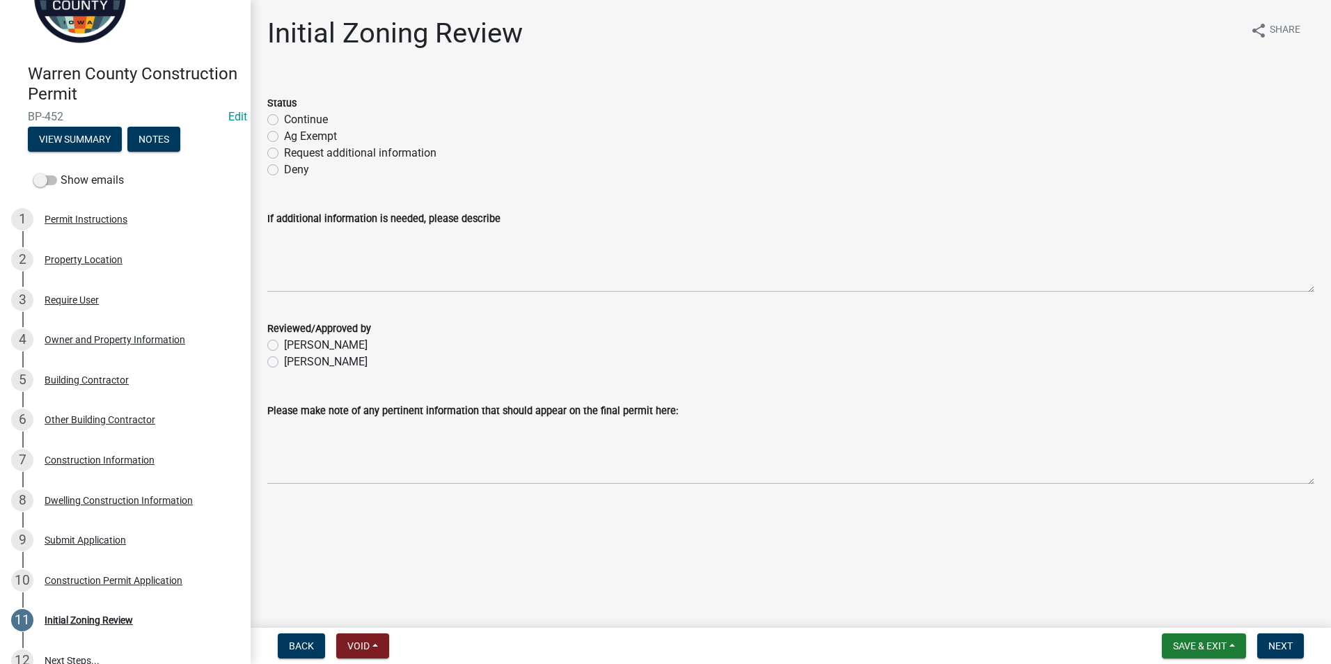
click at [284, 153] on label "Request additional information" at bounding box center [360, 153] width 152 height 17
click at [284, 153] on input "Request additional information" at bounding box center [288, 149] width 9 height 9
radio input "true"
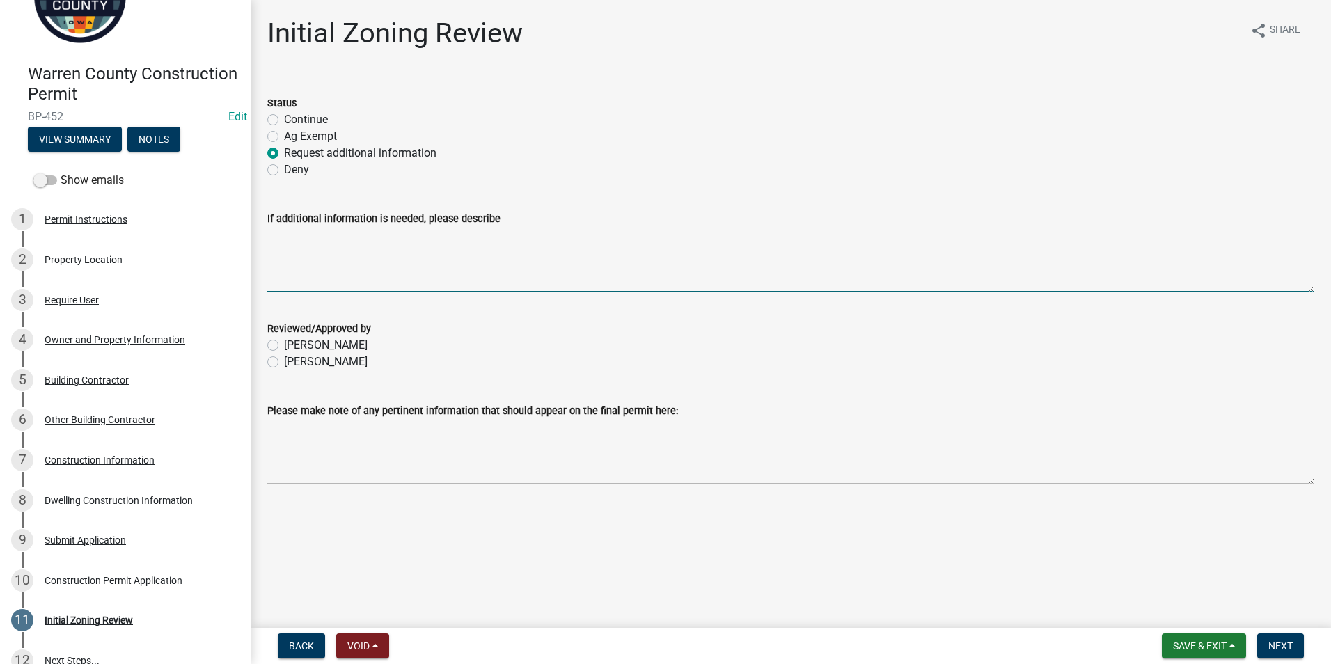
click at [292, 248] on textarea "If additional information is needed, please describe" at bounding box center [790, 259] width 1047 height 65
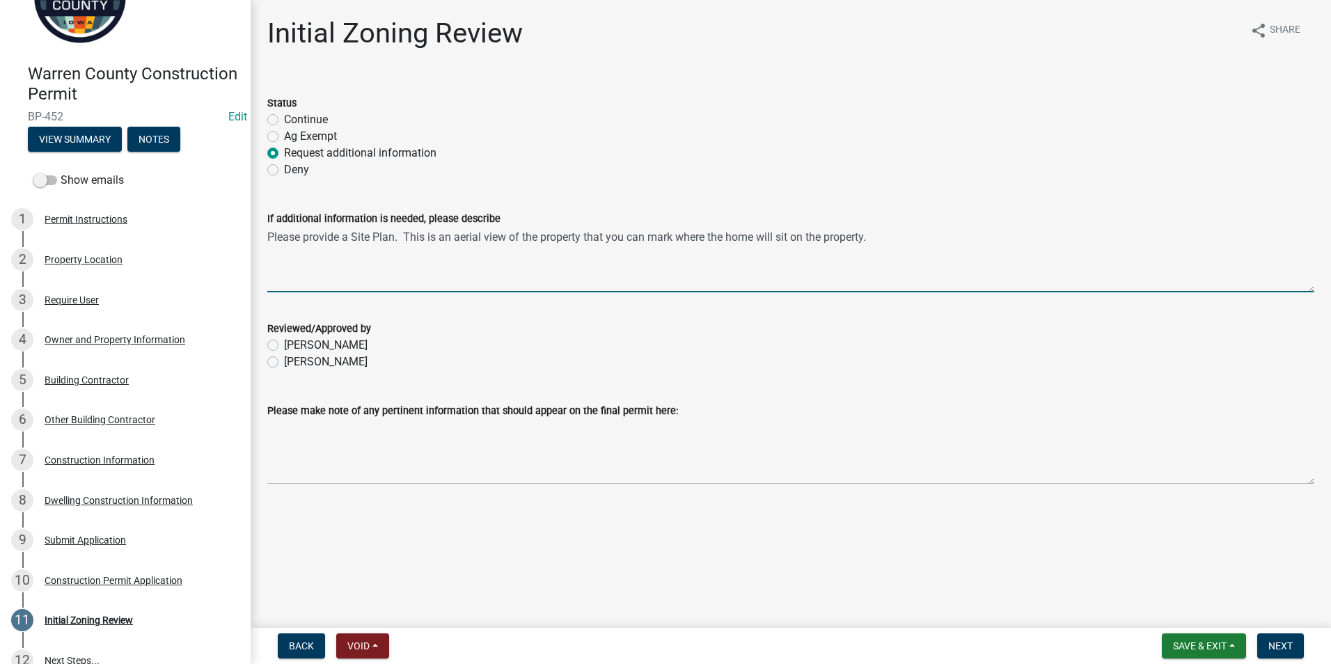
type textarea "Please provide a Site Plan. This is an aerial view of the property that you can…"
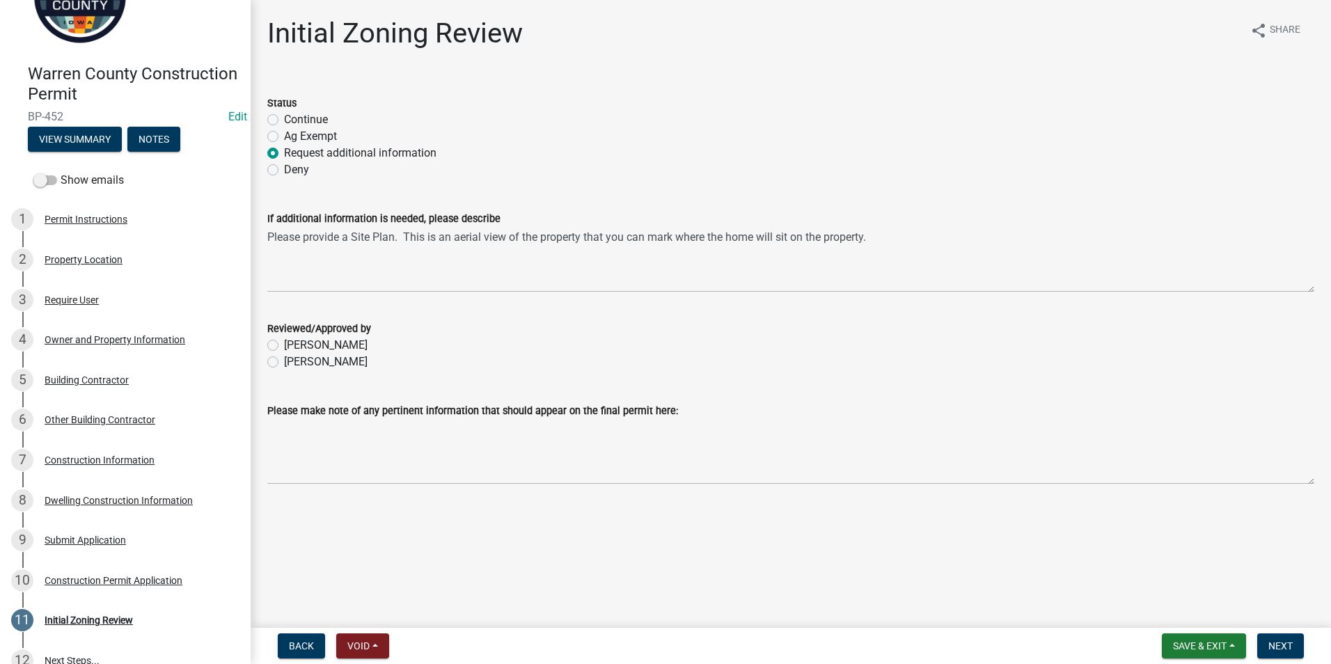
drag, startPoint x: 275, startPoint y: 360, endPoint x: 272, endPoint y: 372, distance: 12.8
click at [284, 360] on label "[PERSON_NAME]" at bounding box center [326, 362] width 84 height 17
click at [284, 360] on input "[PERSON_NAME]" at bounding box center [288, 358] width 9 height 9
radio input "true"
click at [1283, 646] on span "Next" at bounding box center [1280, 645] width 24 height 11
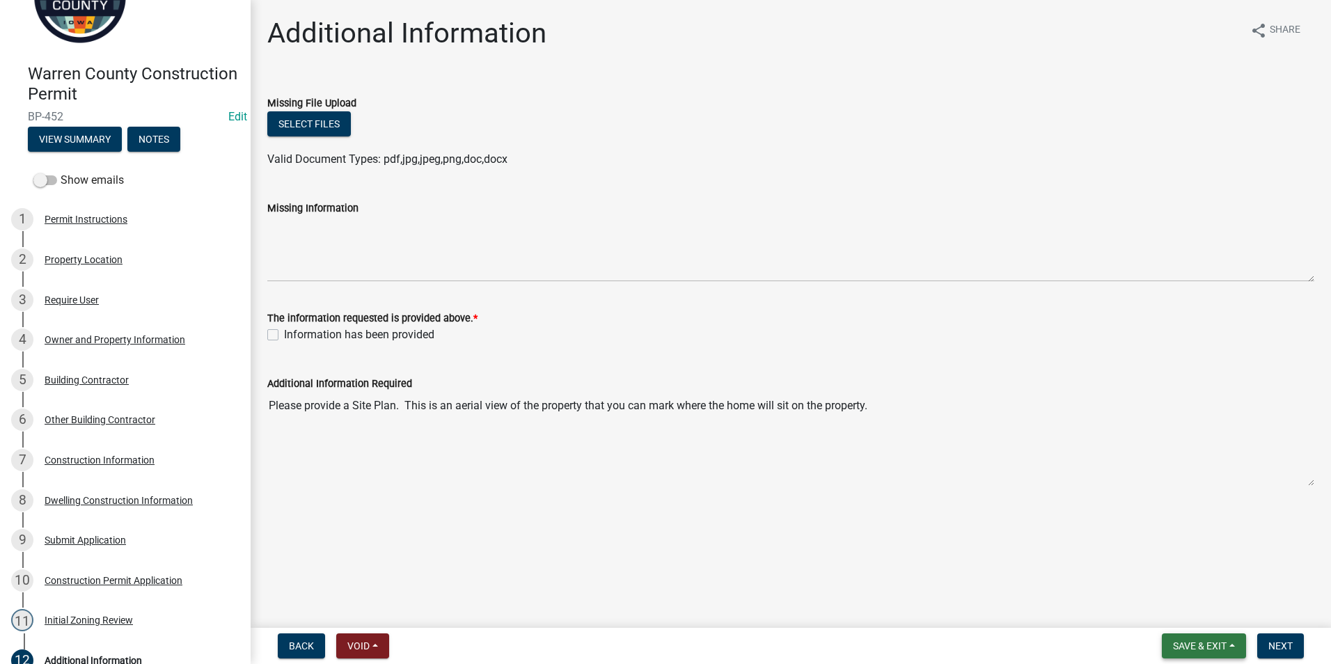
click at [1216, 644] on span "Save & Exit" at bounding box center [1200, 645] width 54 height 11
click at [1183, 611] on button "Save & Exit" at bounding box center [1190, 609] width 111 height 33
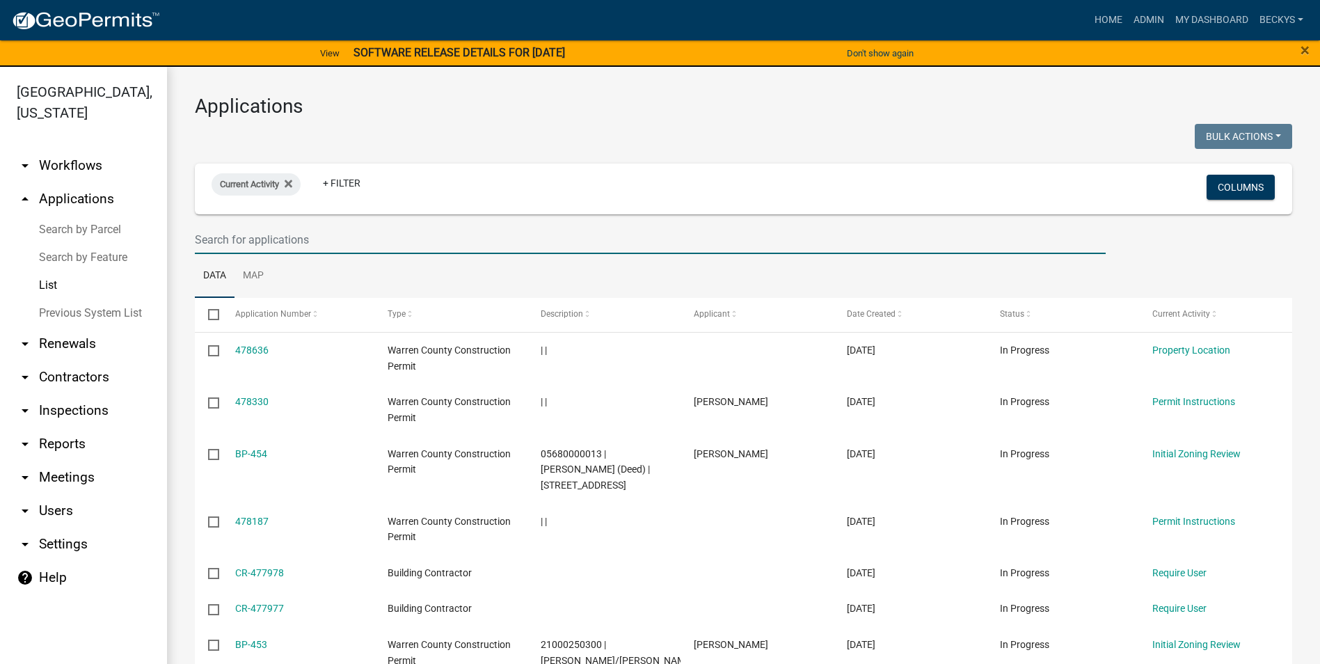
click at [209, 241] on input "text" at bounding box center [650, 240] width 911 height 29
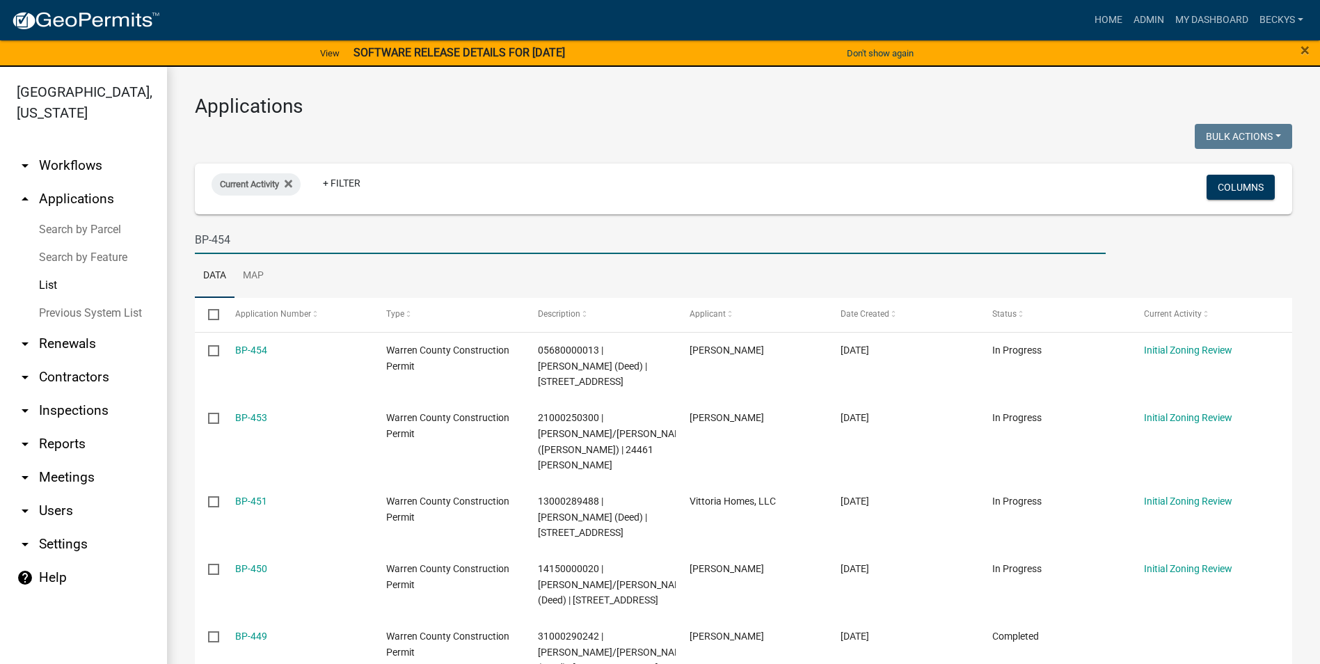
type input "BP-454"
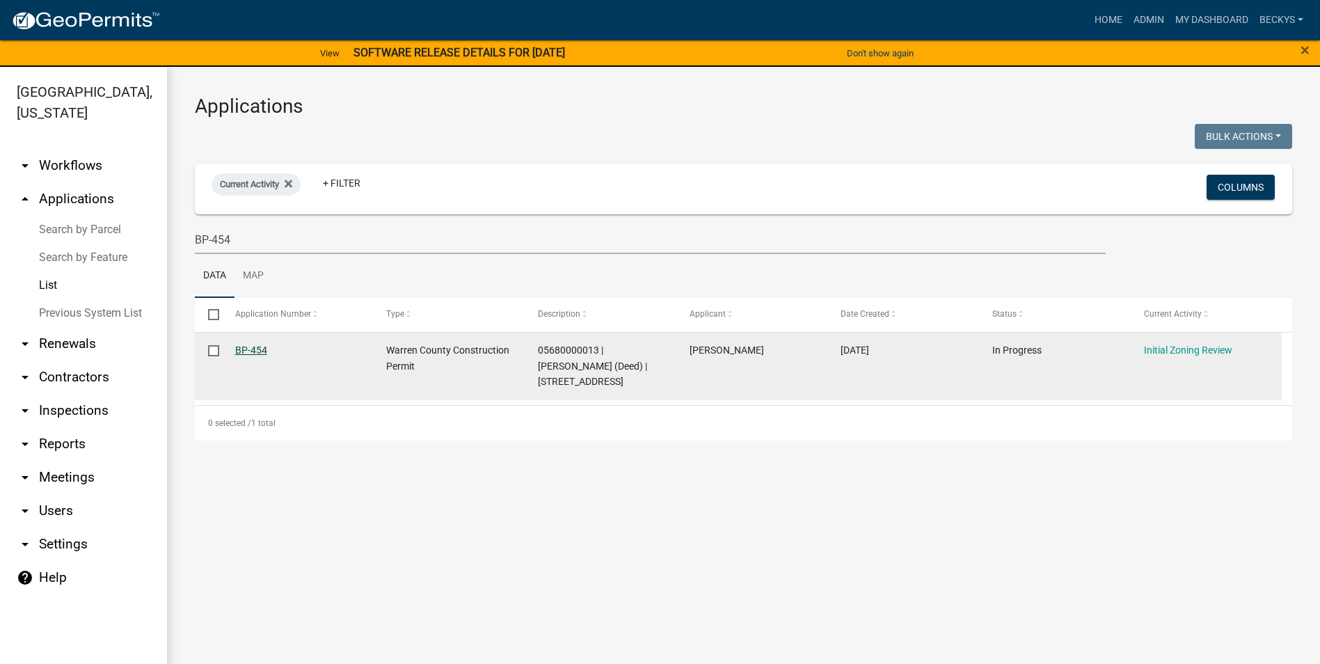
click at [243, 352] on link "BP-454" at bounding box center [251, 350] width 32 height 11
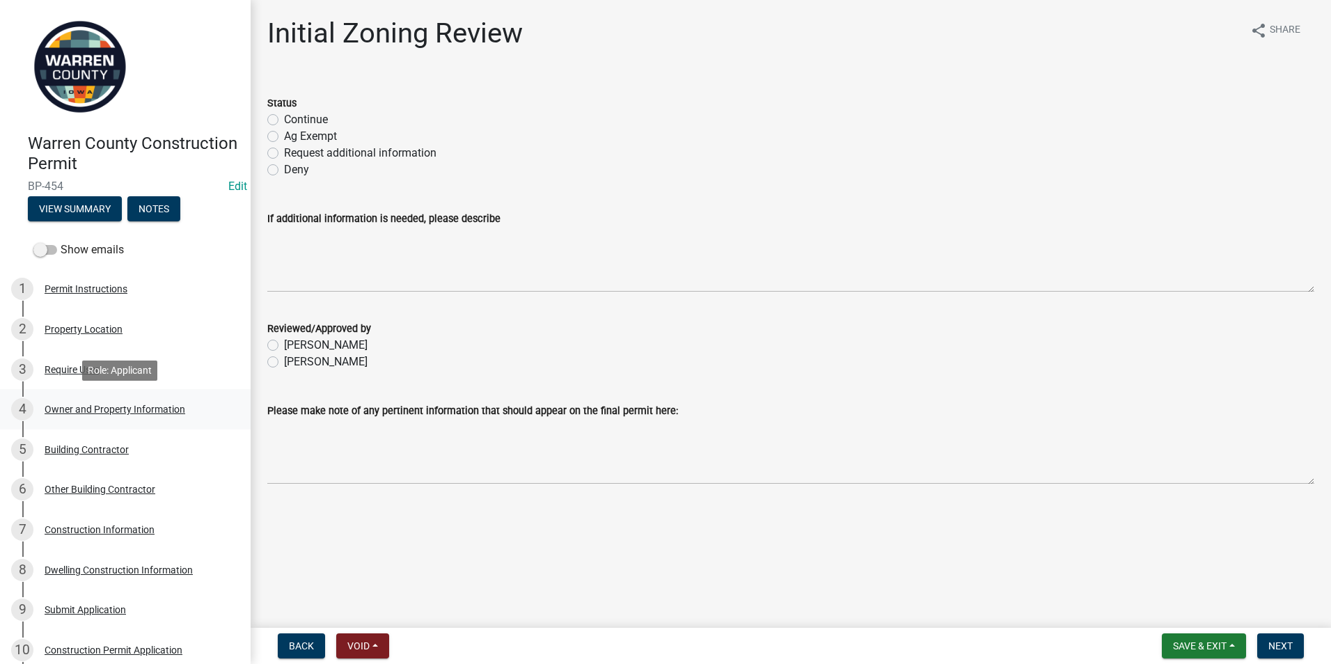
click at [135, 406] on div "Owner and Property Information" at bounding box center [115, 409] width 141 height 10
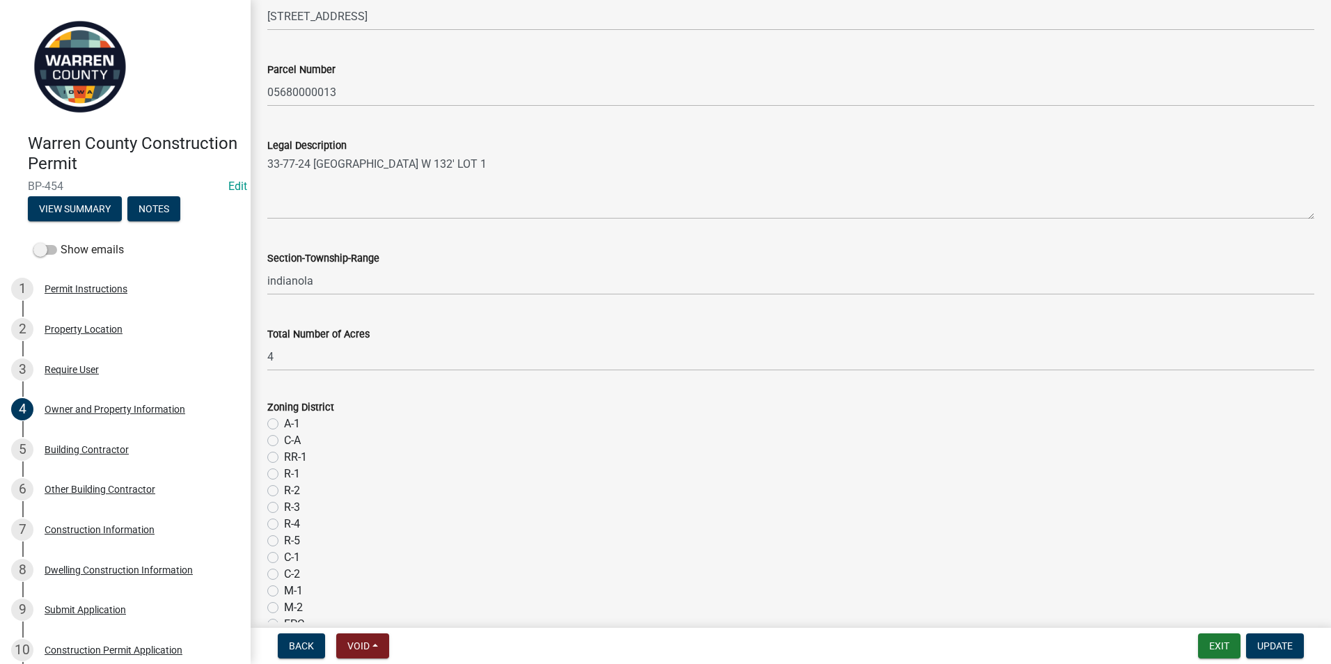
scroll to position [835, 0]
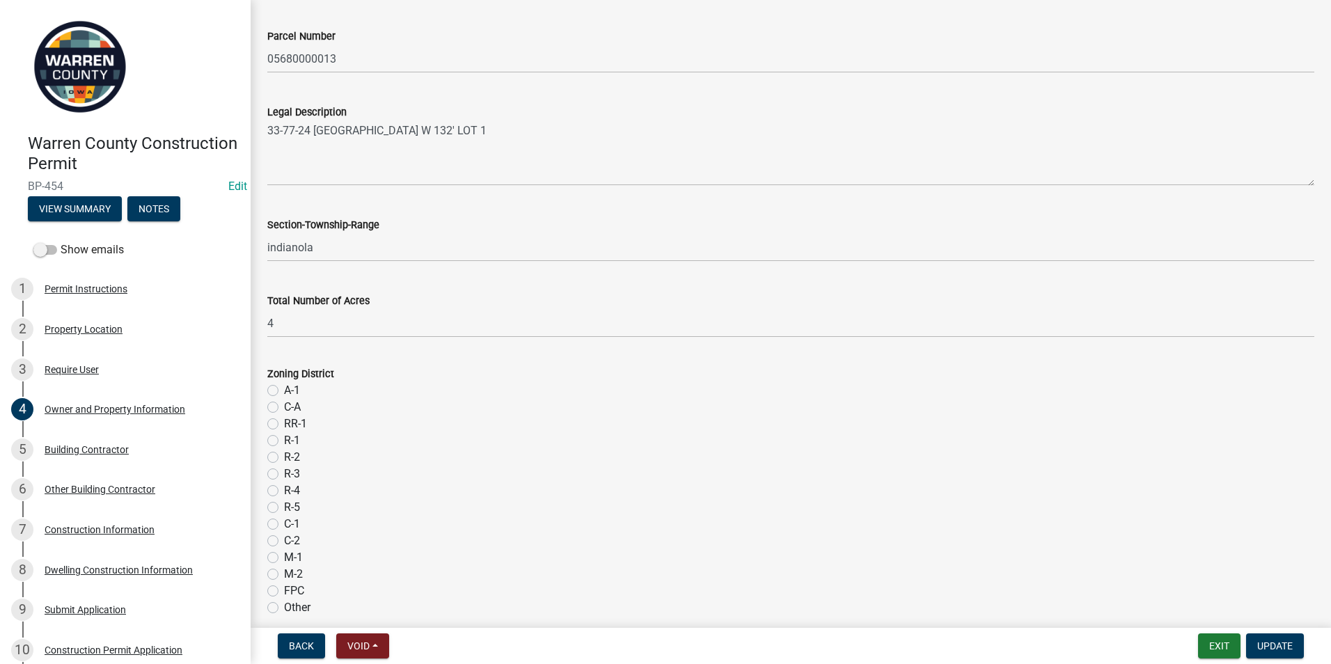
click at [284, 390] on label "A-1" at bounding box center [292, 390] width 16 height 17
click at [284, 390] on input "A-1" at bounding box center [288, 386] width 9 height 9
radio input "true"
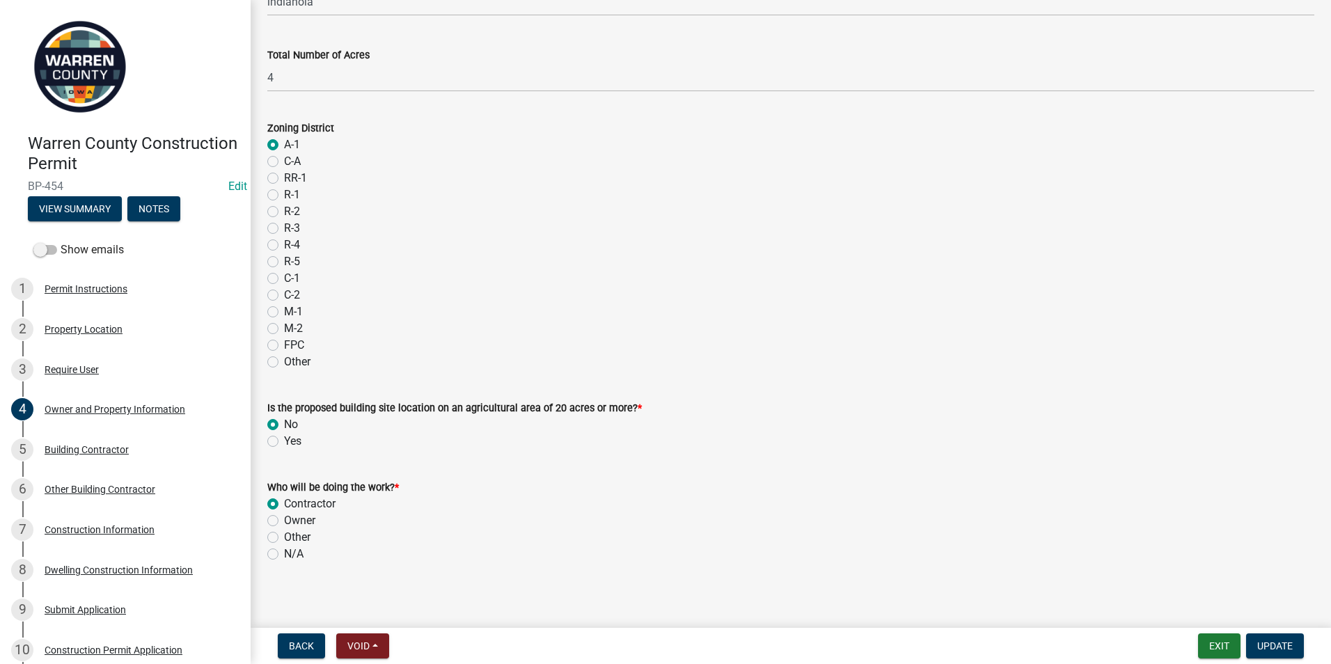
scroll to position [1088, 0]
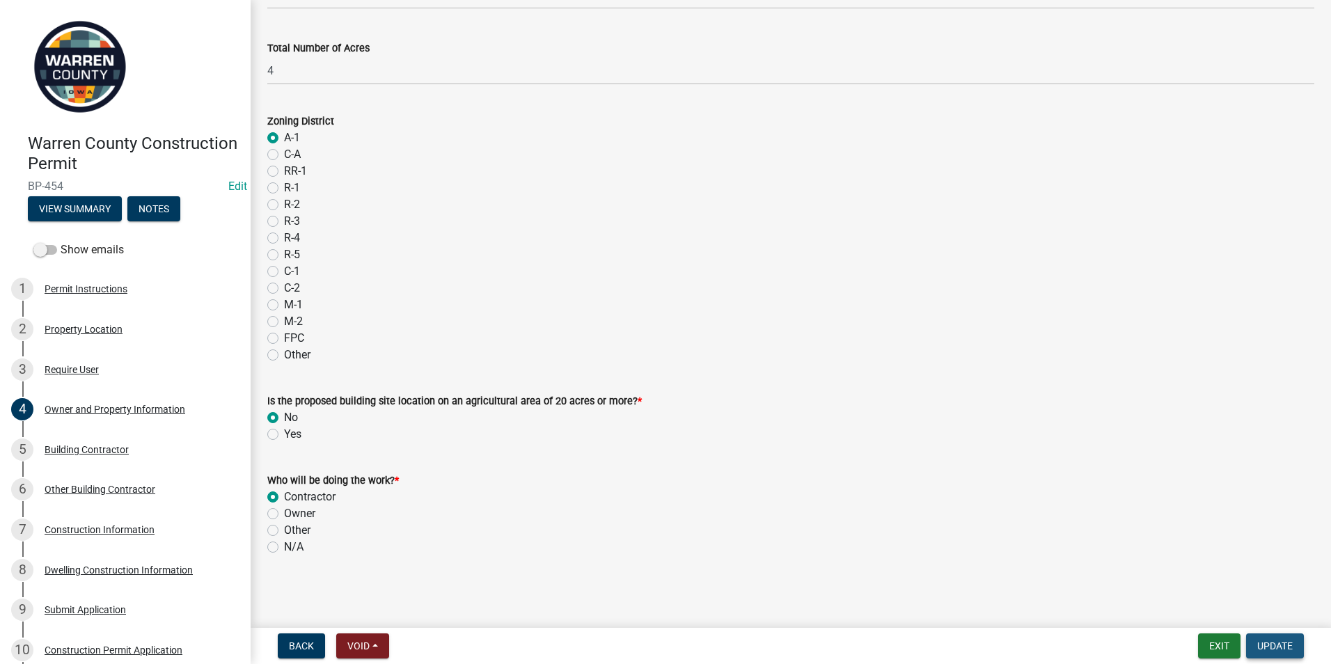
click at [1266, 646] on span "Update" at bounding box center [1274, 645] width 35 height 11
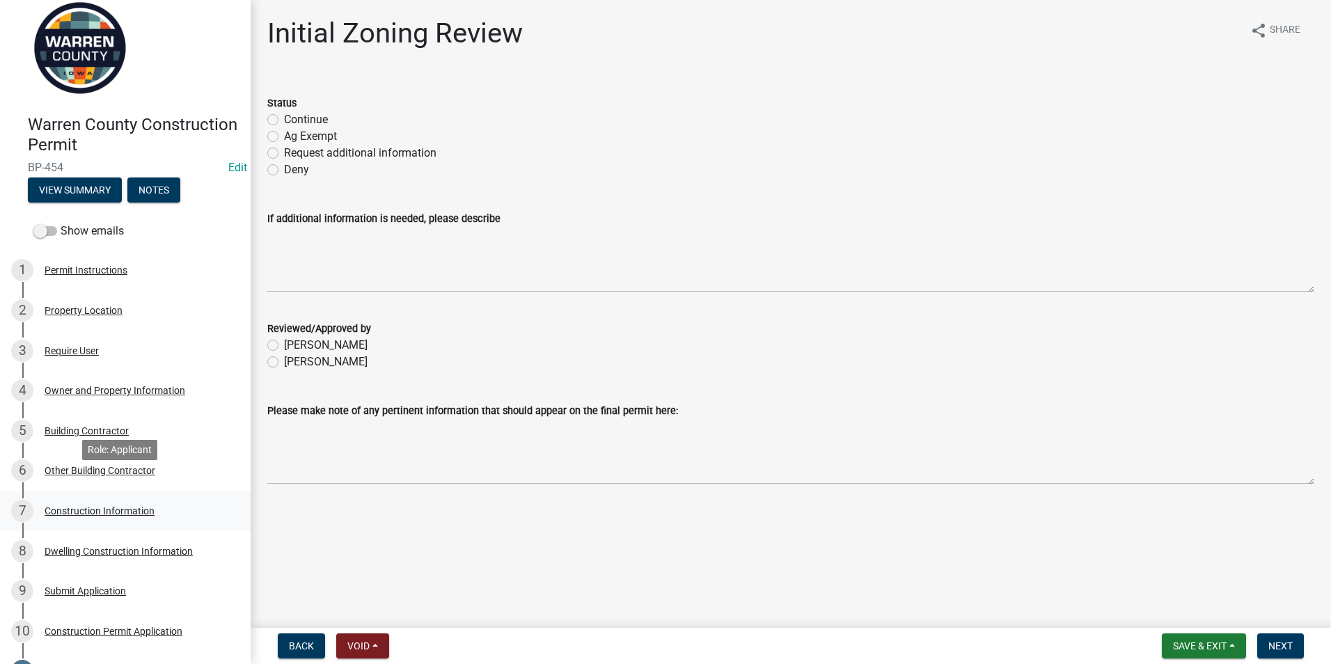
scroll to position [70, 0]
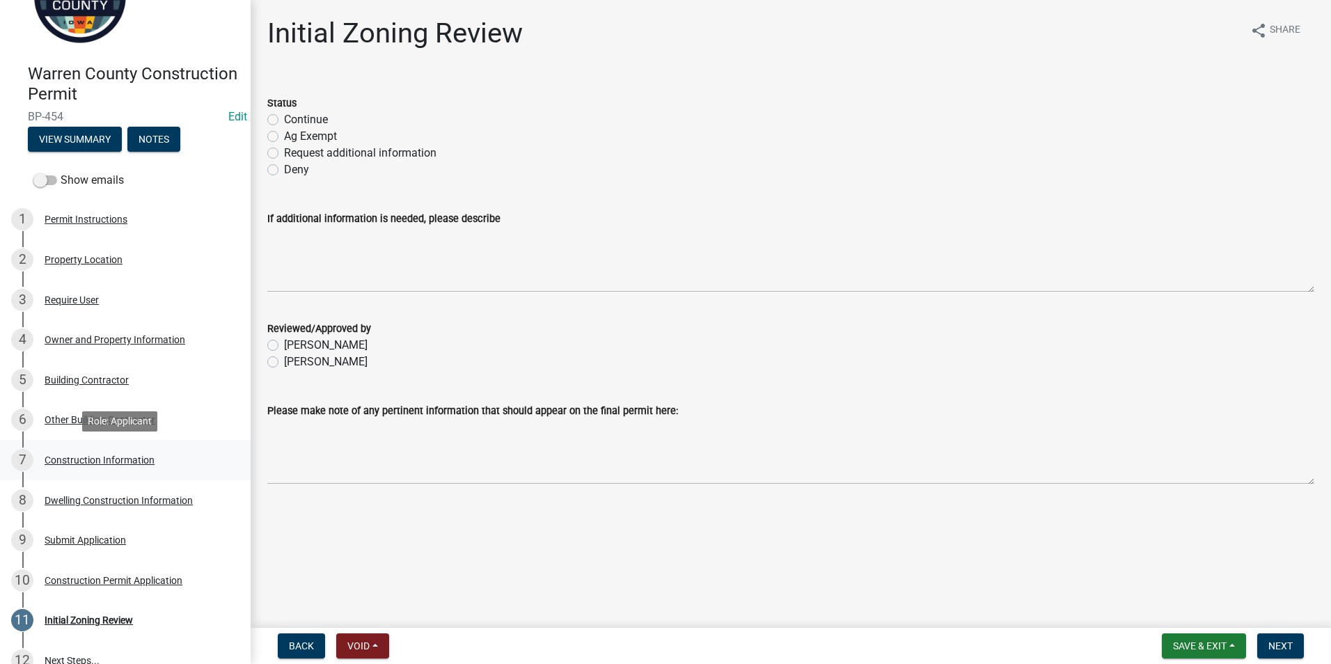
click at [117, 461] on div "Construction Information" at bounding box center [100, 460] width 110 height 10
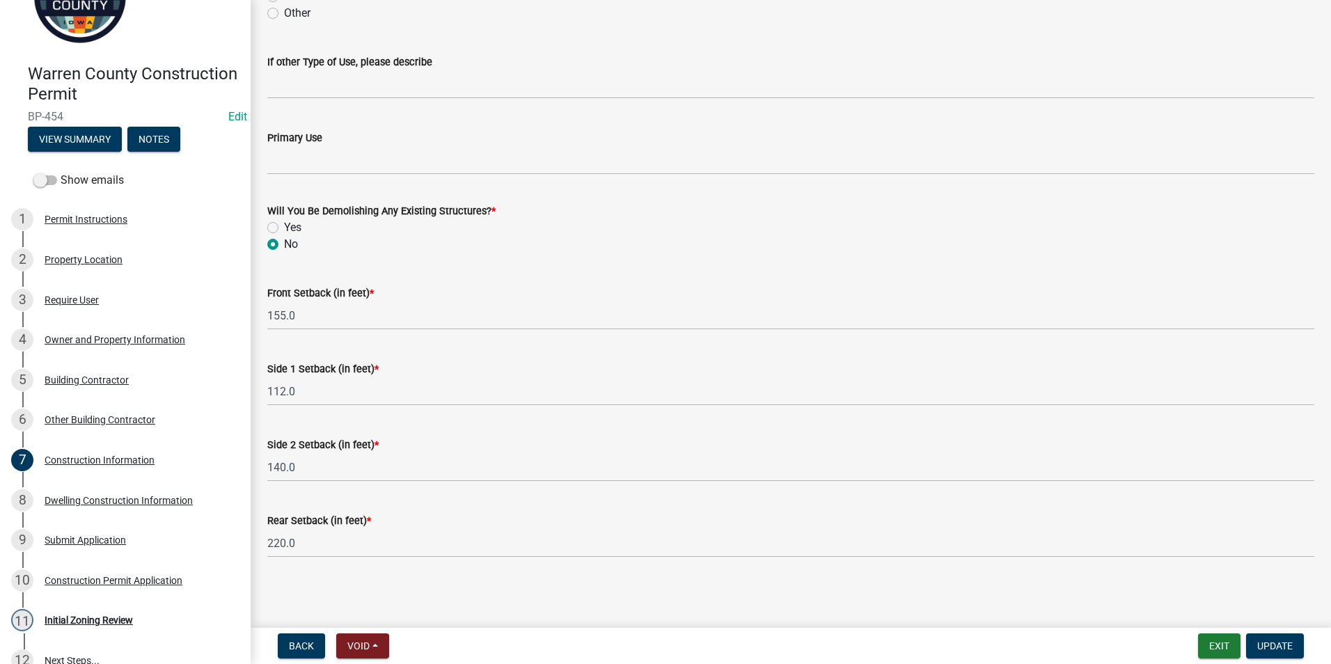
scroll to position [420, 0]
click at [107, 505] on div "Dwelling Construction Information" at bounding box center [119, 501] width 148 height 10
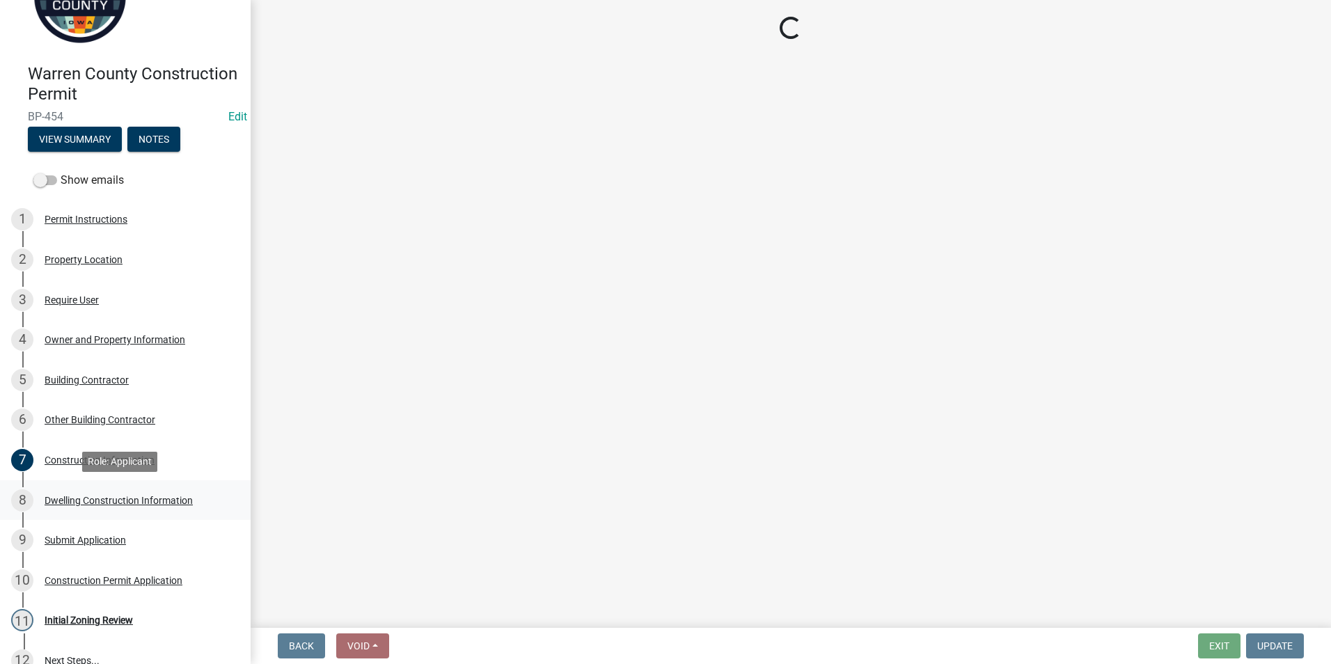
select select "6be2891c-b014-4eb5-8316-9de7191813e4"
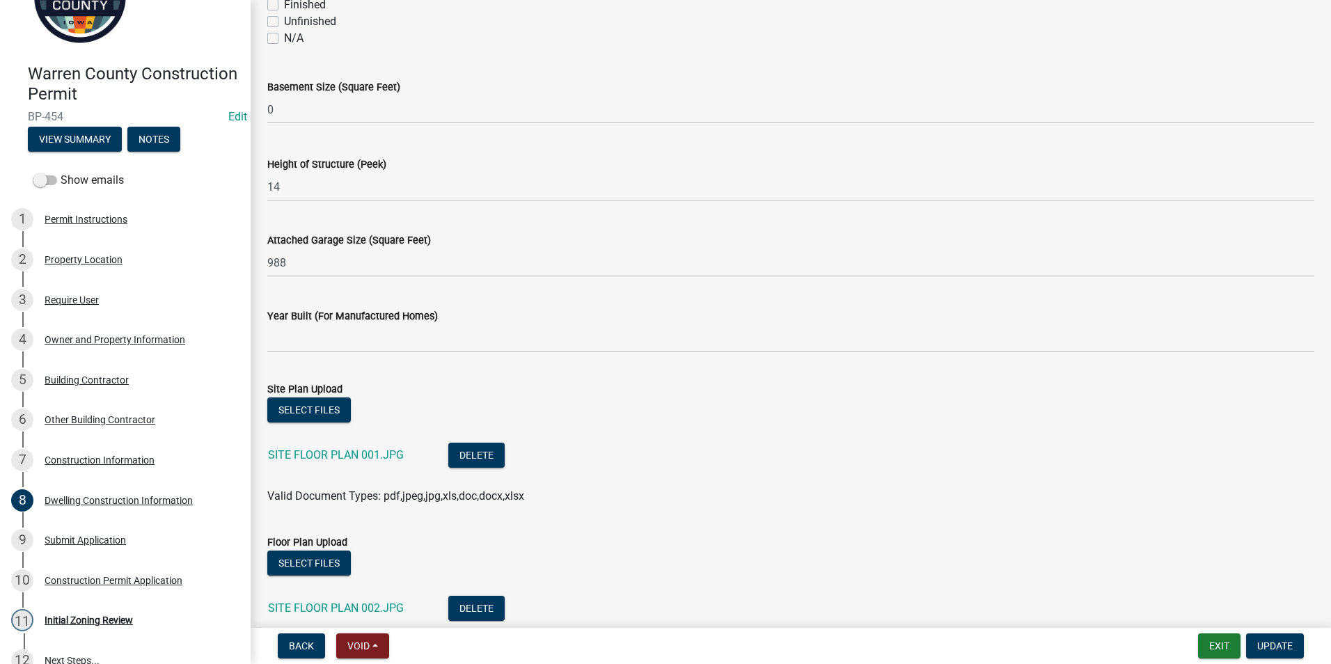
scroll to position [835, 0]
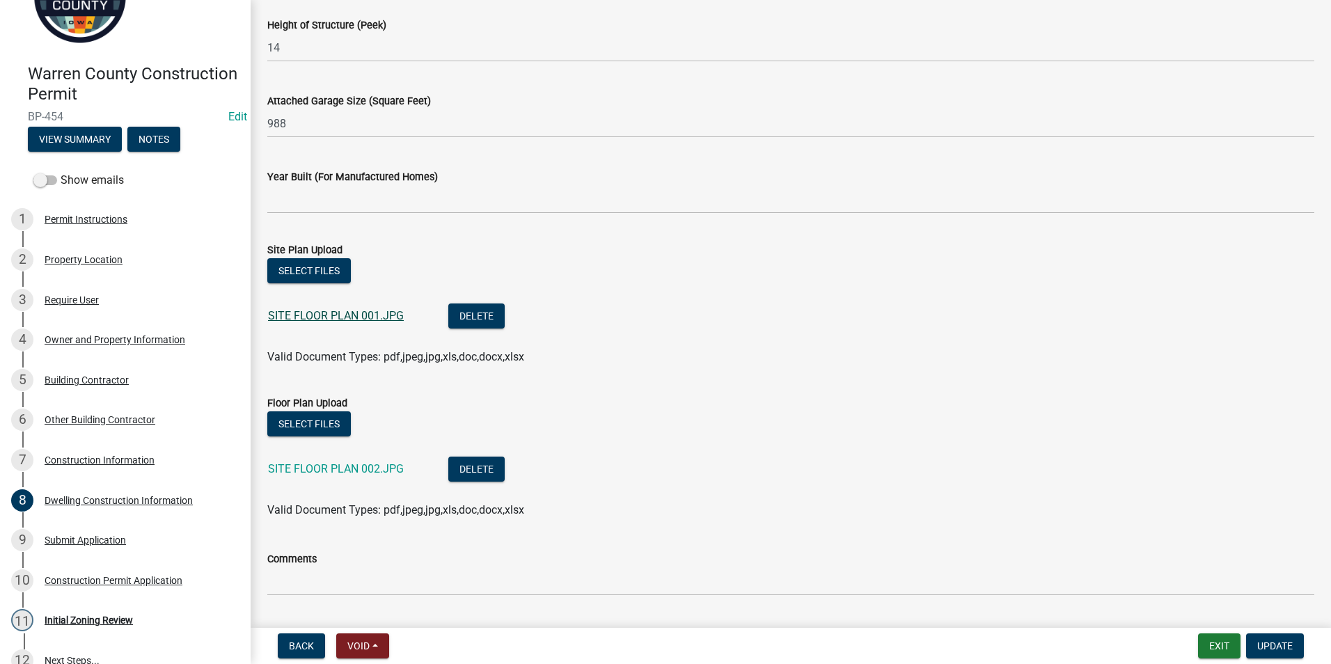
click at [355, 318] on link "SITE FLOOR PLAN 001.JPG" at bounding box center [336, 315] width 136 height 13
click at [319, 469] on link "SITE FLOOR PLAN 002.JPG" at bounding box center [336, 468] width 136 height 13
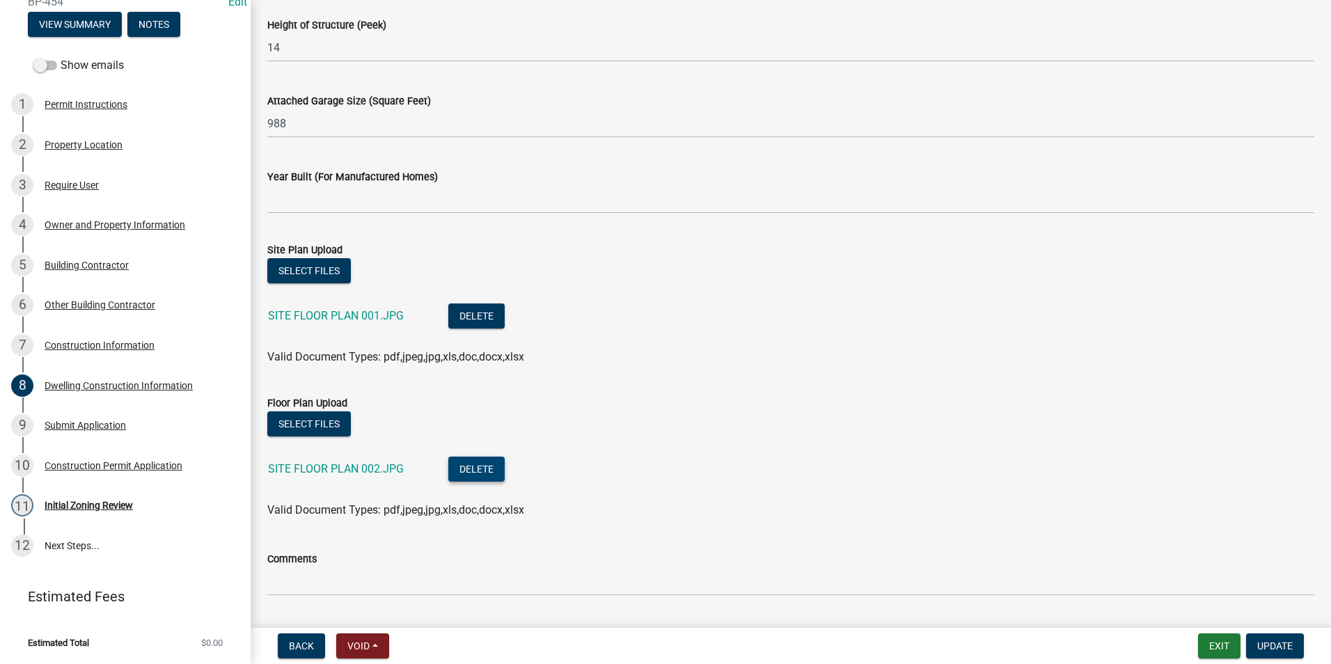
scroll to position [874, 0]
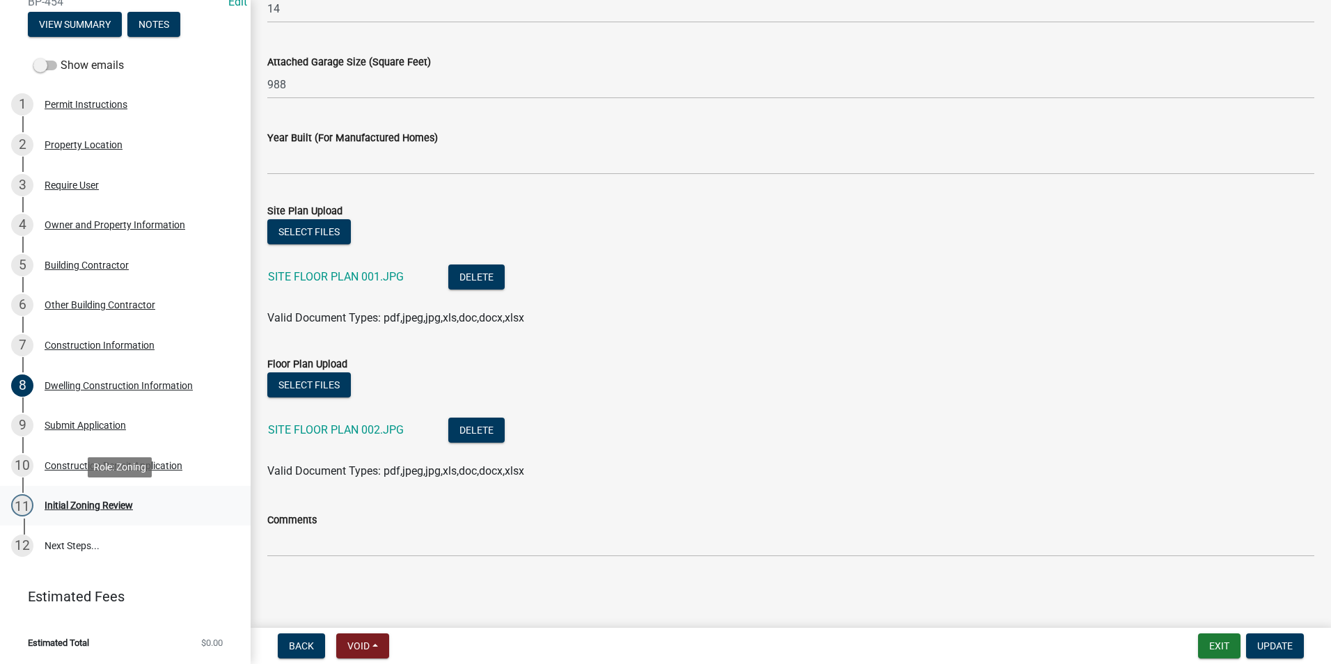
click at [77, 497] on div "11 Initial Zoning Review" at bounding box center [119, 505] width 217 height 22
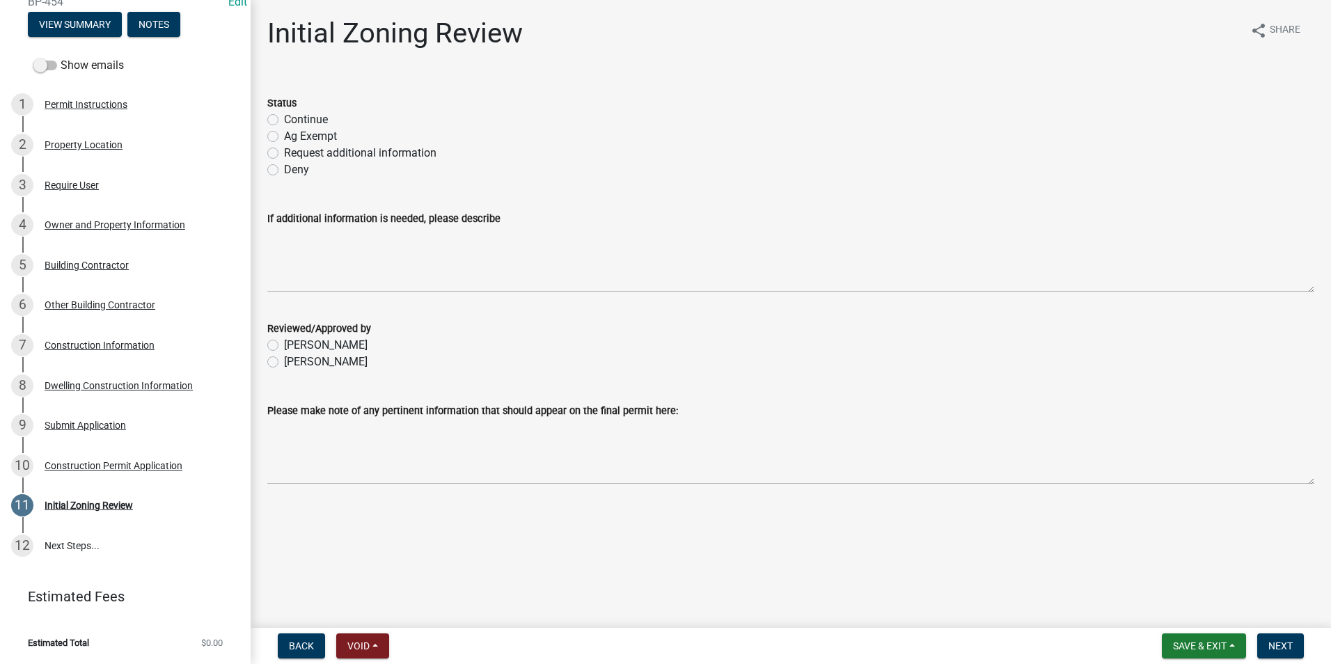
click at [284, 150] on label "Request additional information" at bounding box center [360, 153] width 152 height 17
click at [284, 150] on input "Request additional information" at bounding box center [288, 149] width 9 height 9
radio input "true"
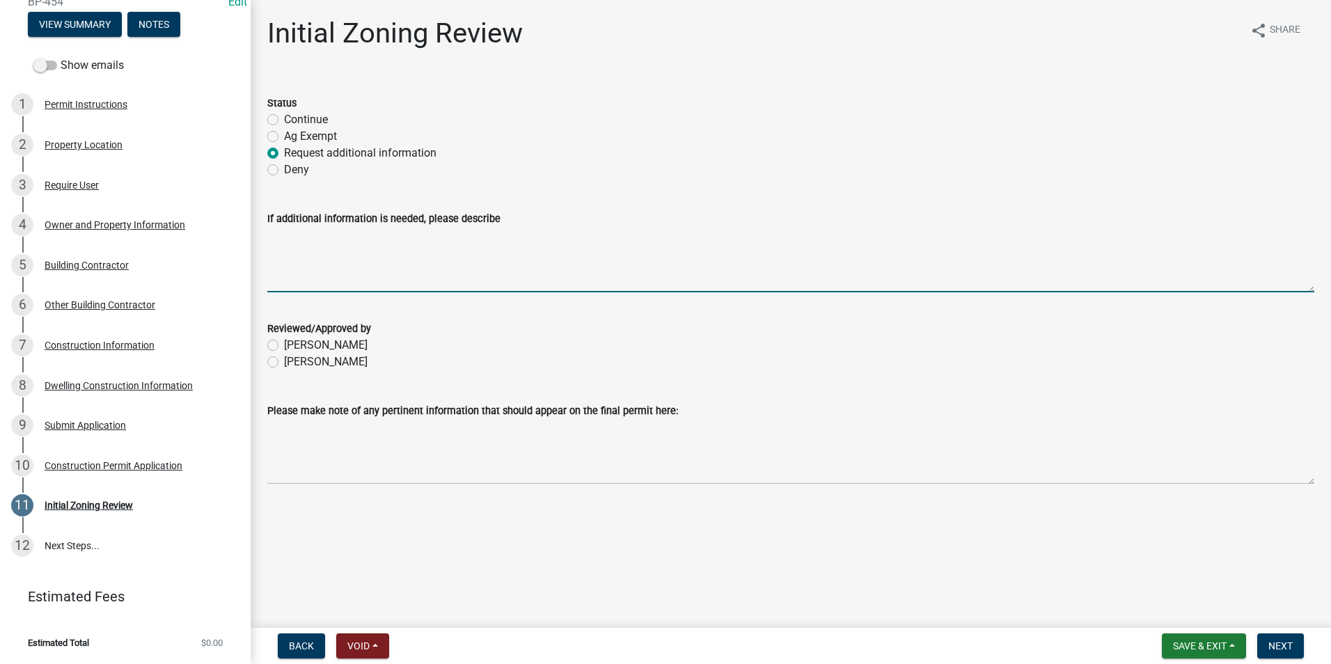
click at [285, 242] on textarea "If additional information is needed, please describe" at bounding box center [790, 259] width 1047 height 65
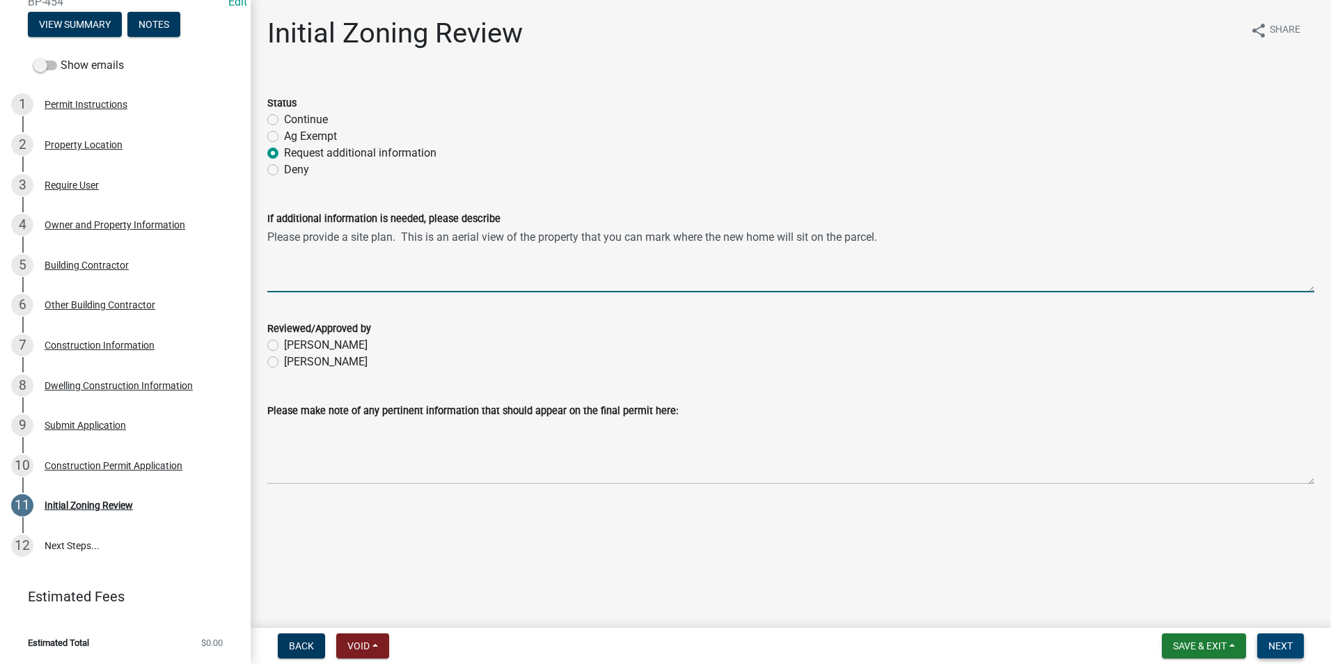
type textarea "Please provide a site plan. This is an aerial view of the property that you can…"
click at [1274, 642] on span "Next" at bounding box center [1280, 645] width 24 height 11
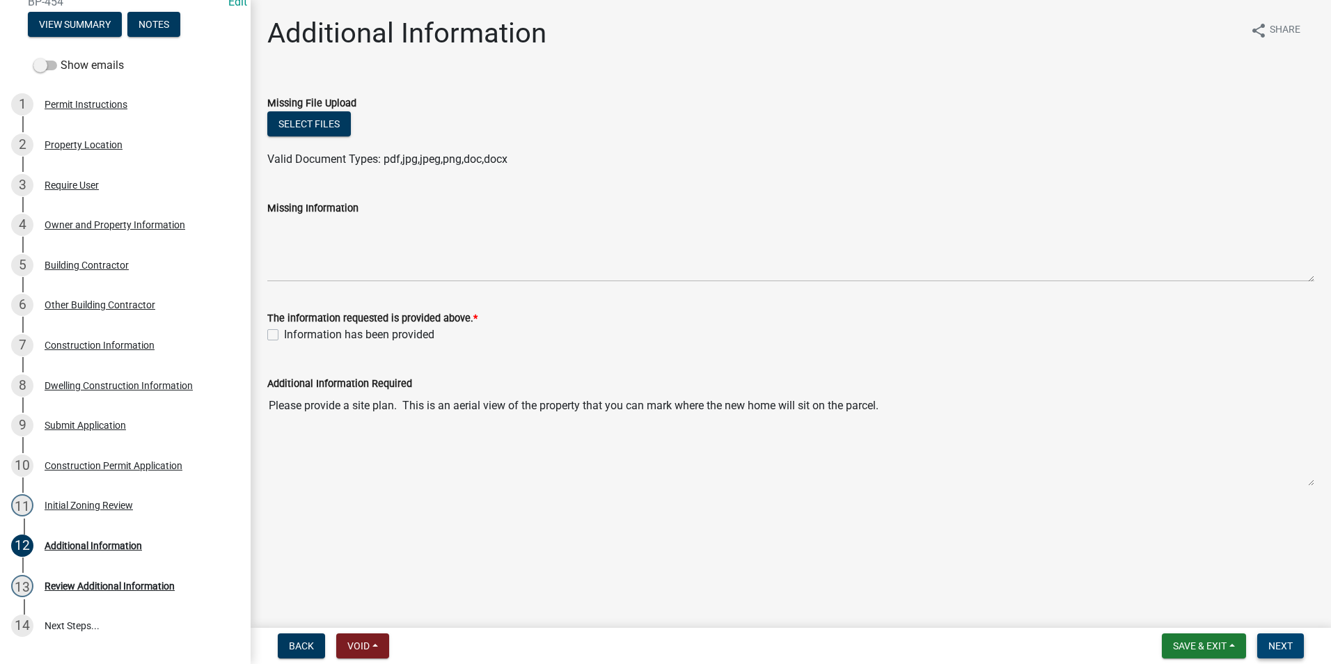
click at [1284, 642] on span "Next" at bounding box center [1280, 645] width 24 height 11
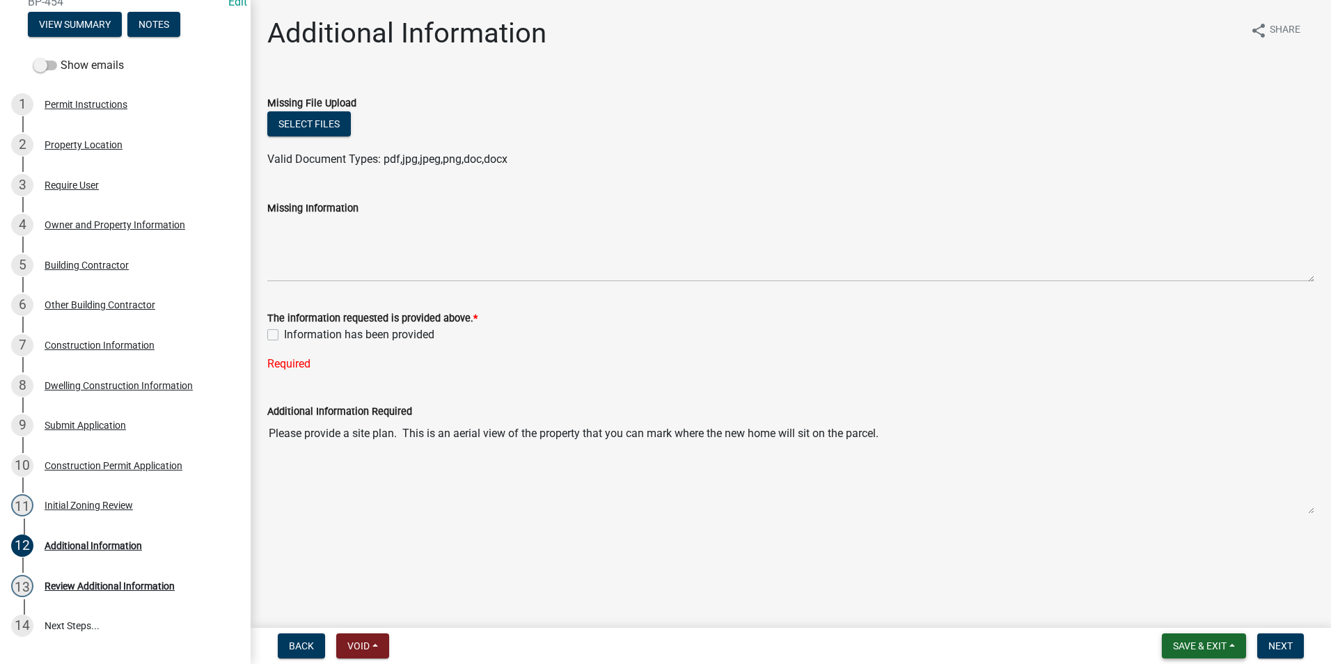
click at [1206, 644] on span "Save & Exit" at bounding box center [1200, 645] width 54 height 11
click at [1184, 606] on button "Save & Exit" at bounding box center [1190, 609] width 111 height 33
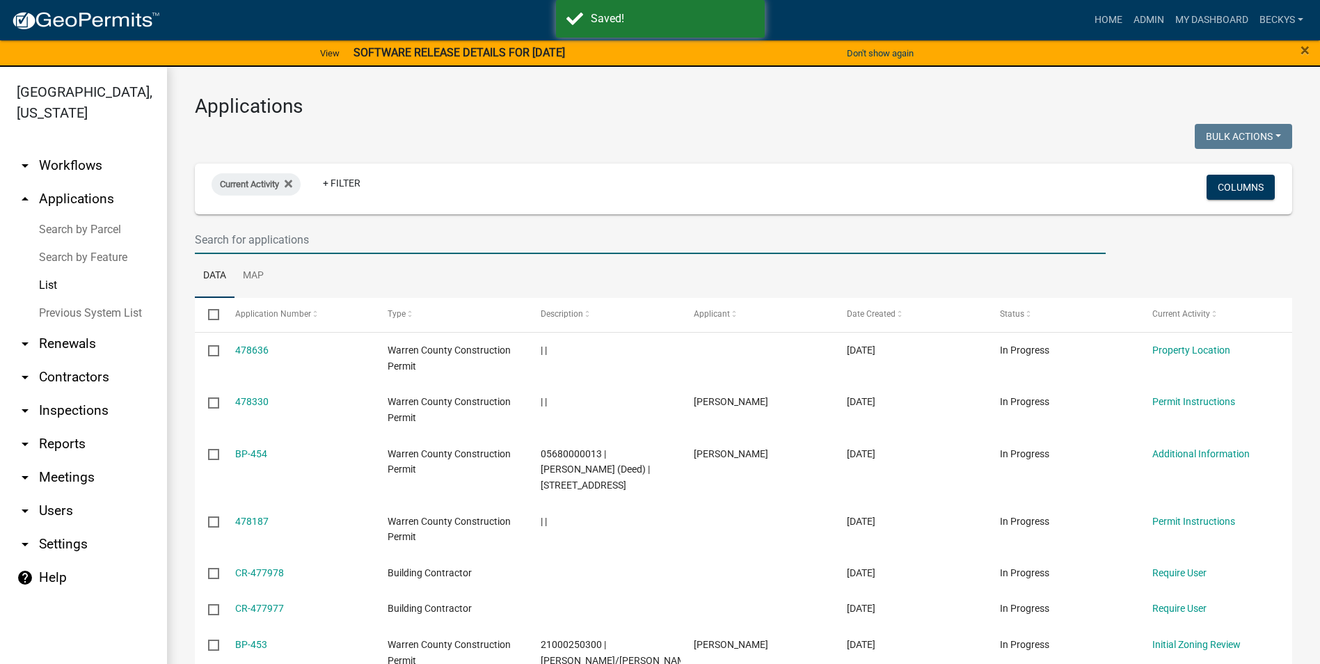
click at [213, 251] on input "text" at bounding box center [650, 240] width 911 height 29
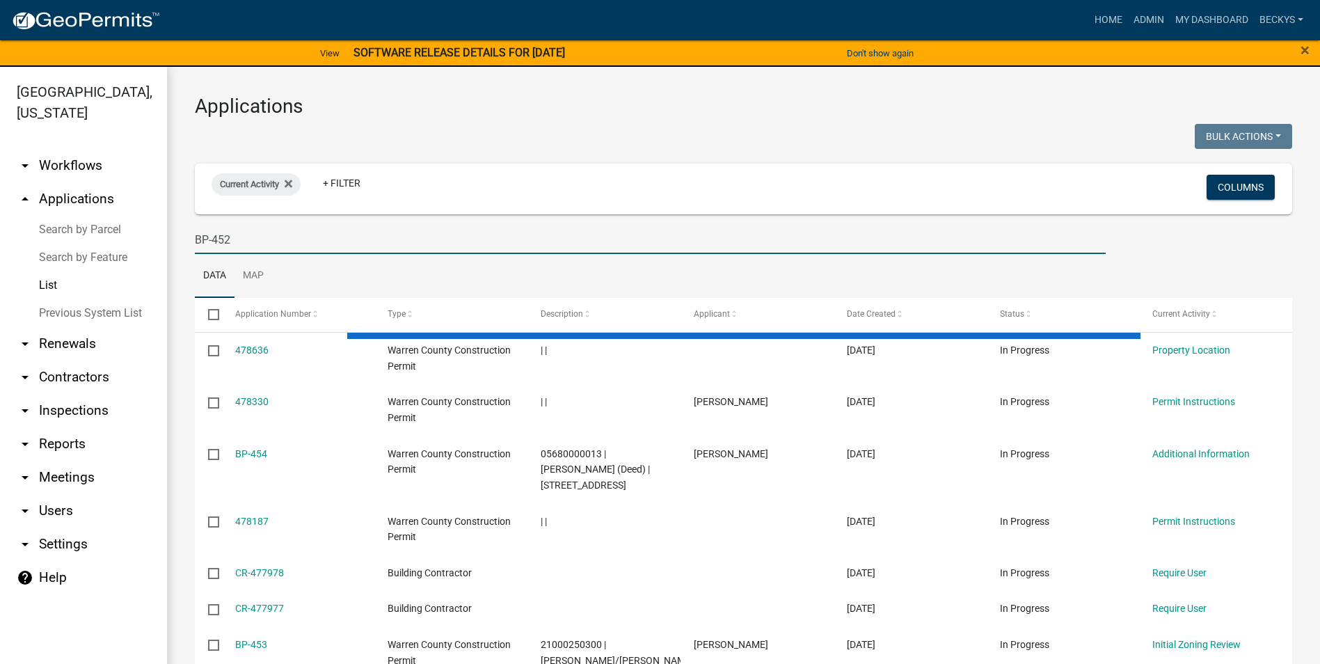
type input "BP-452"
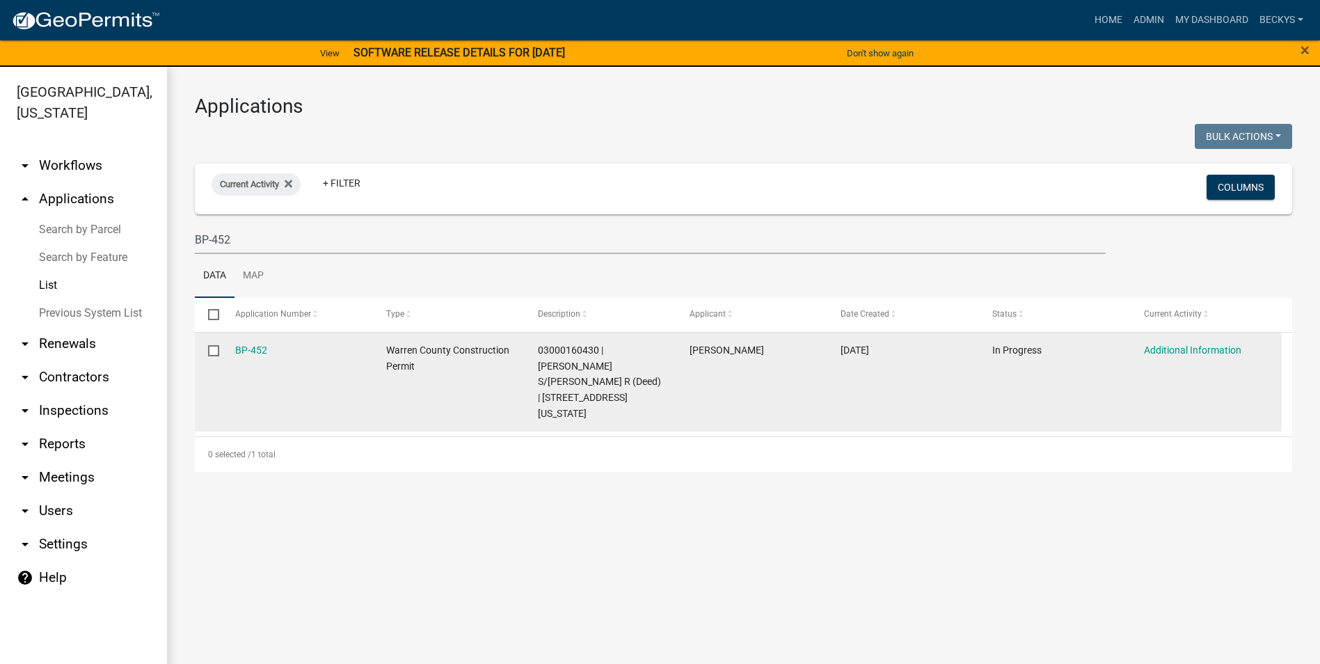
click at [260, 338] on datatable-body-cell "BP-452" at bounding box center [297, 383] width 152 height 100
click at [253, 346] on link "BP-452" at bounding box center [251, 350] width 32 height 11
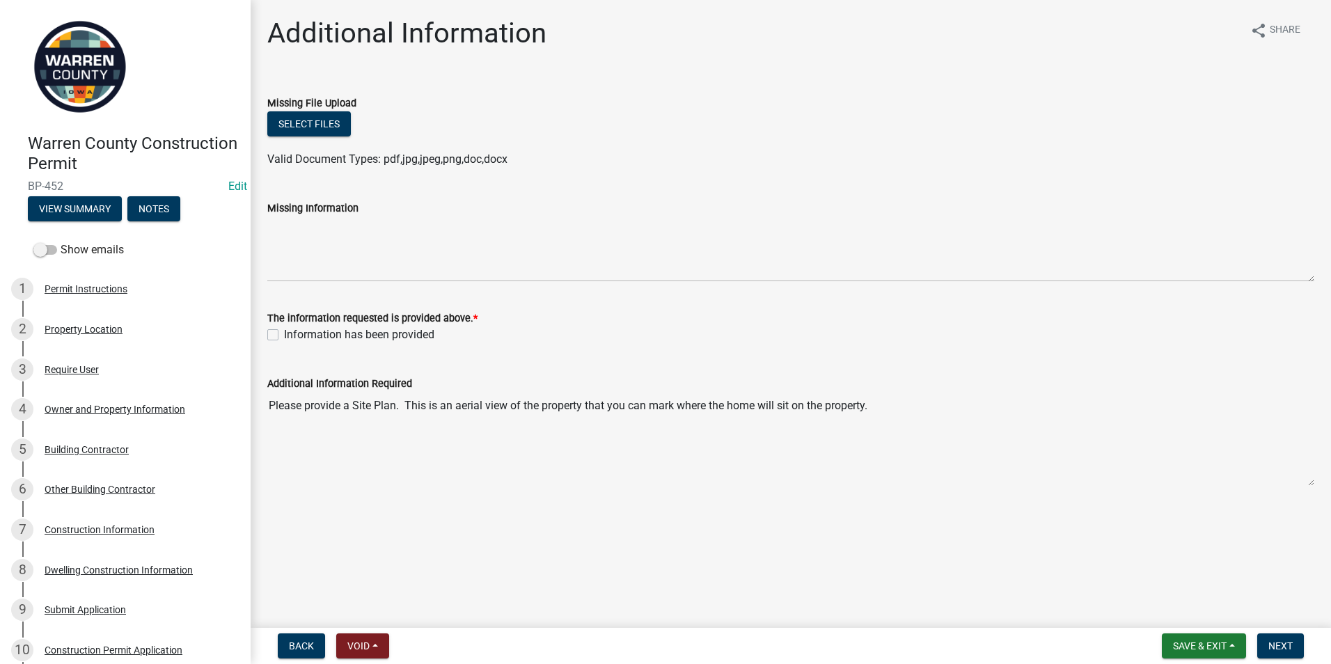
click at [877, 407] on textarea "Please provide a Site Plan. This is an aerial view of the property that you can…" at bounding box center [790, 439] width 1047 height 95
click at [877, 406] on textarea "Please provide a Site Plan. This is an aerial view of the property that you can…" at bounding box center [790, 439] width 1047 height 95
click at [269, 403] on textarea "Please provide a Site Plan. This is an aerial view of the property that you can…" at bounding box center [790, 439] width 1047 height 95
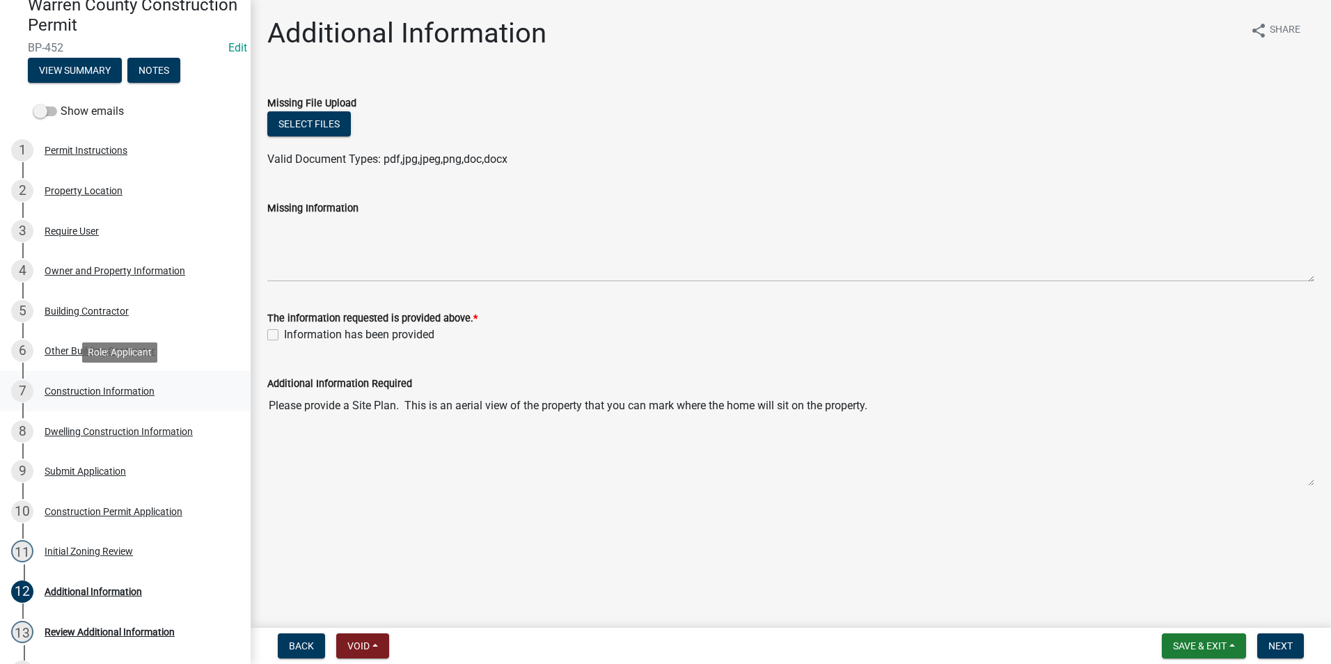
scroll to position [139, 0]
click at [78, 548] on div "Initial Zoning Review" at bounding box center [89, 551] width 88 height 10
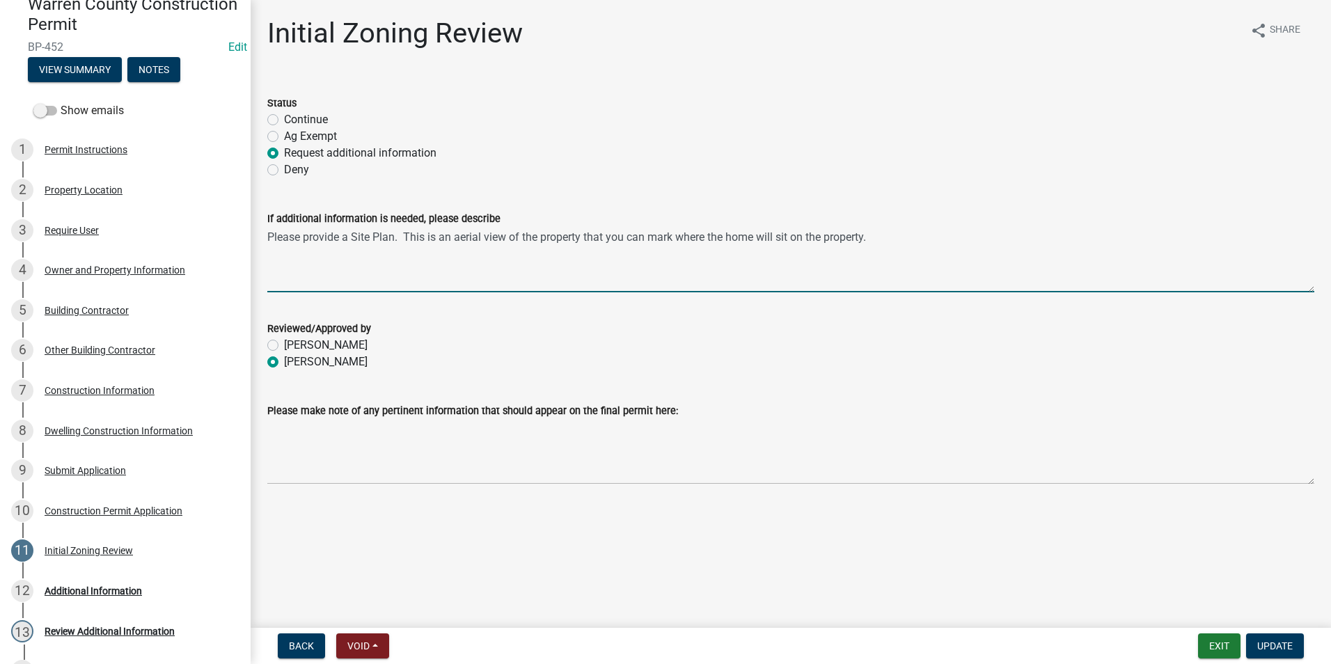
click at [267, 236] on textarea "Please provide a Site Plan. This is an aerial view of the property that you can…" at bounding box center [790, 259] width 1047 height 65
type textarea "1. Please provide a Site Plan. This is an aerial view of the property that you …"
click at [1261, 638] on button "Update" at bounding box center [1275, 645] width 58 height 25
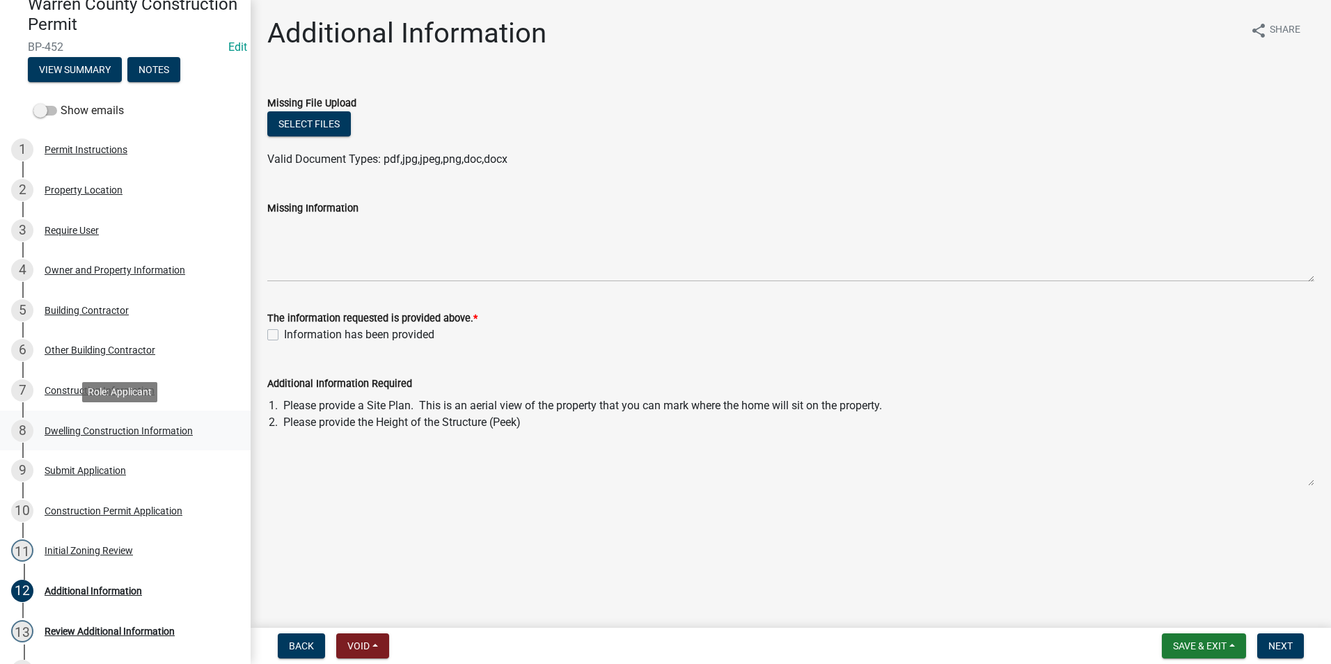
click at [102, 430] on div "Dwelling Construction Information" at bounding box center [119, 431] width 148 height 10
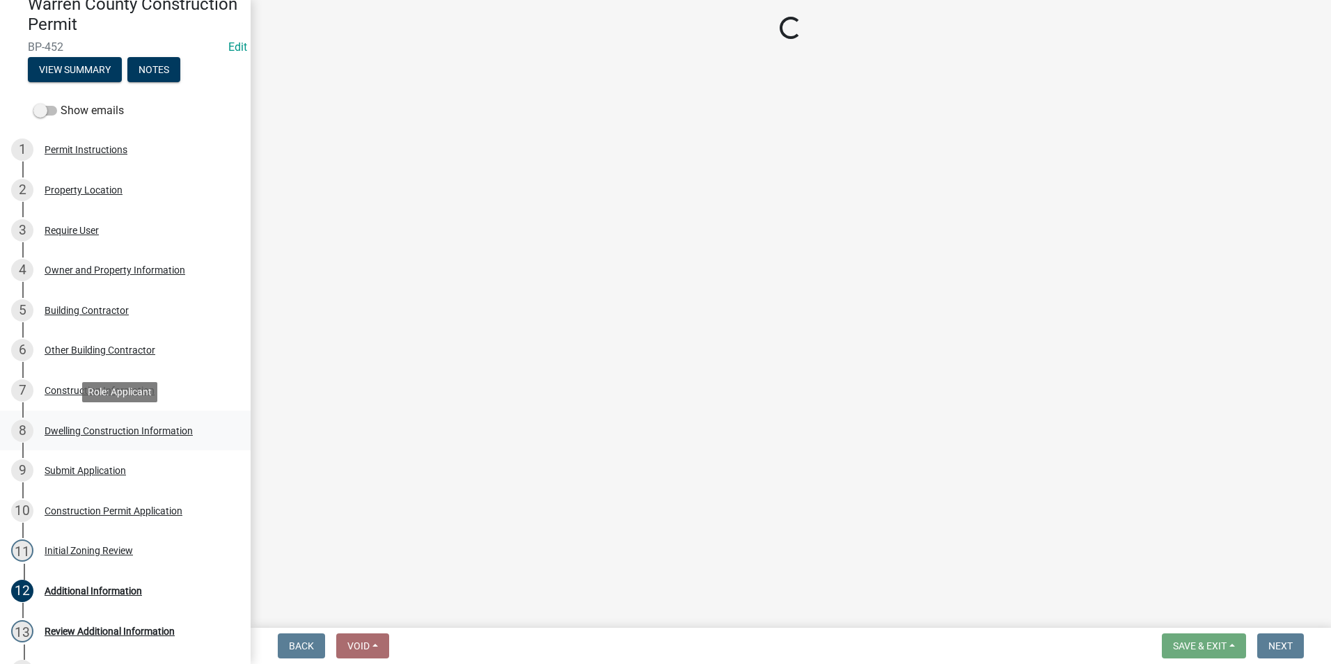
select select "6be2891c-b014-4eb5-8316-9de7191813e4"
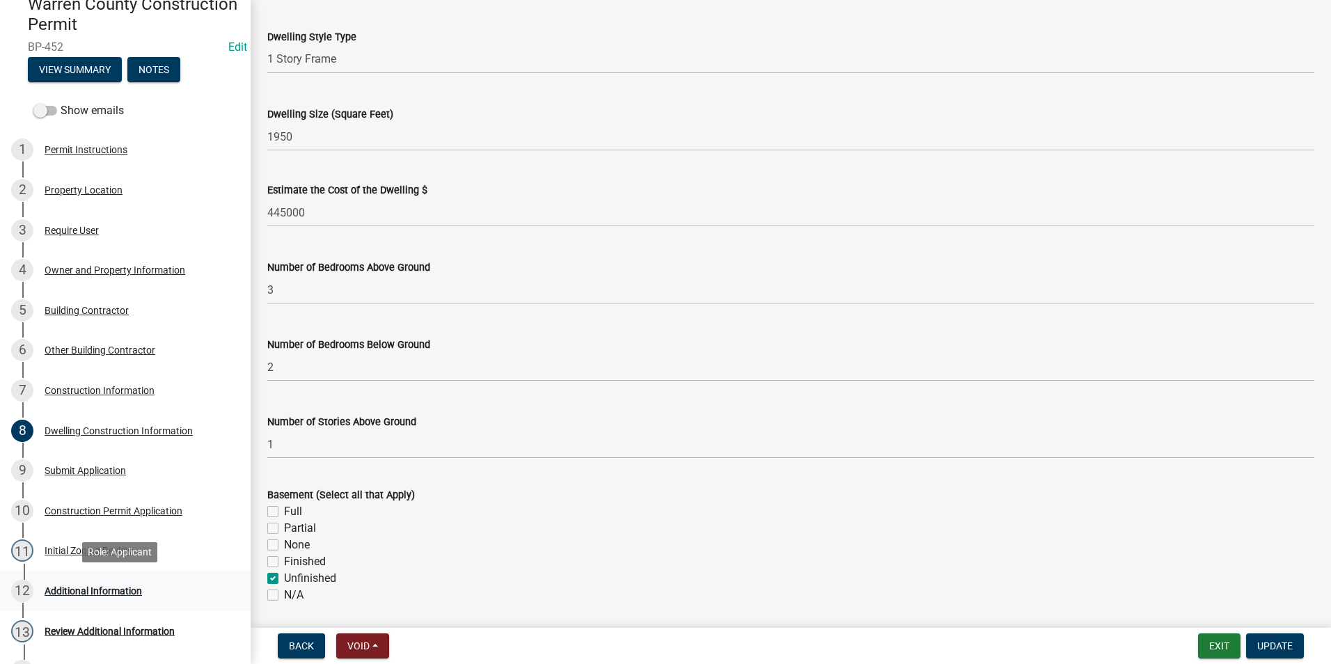
click at [111, 586] on div "Additional Information" at bounding box center [93, 591] width 97 height 10
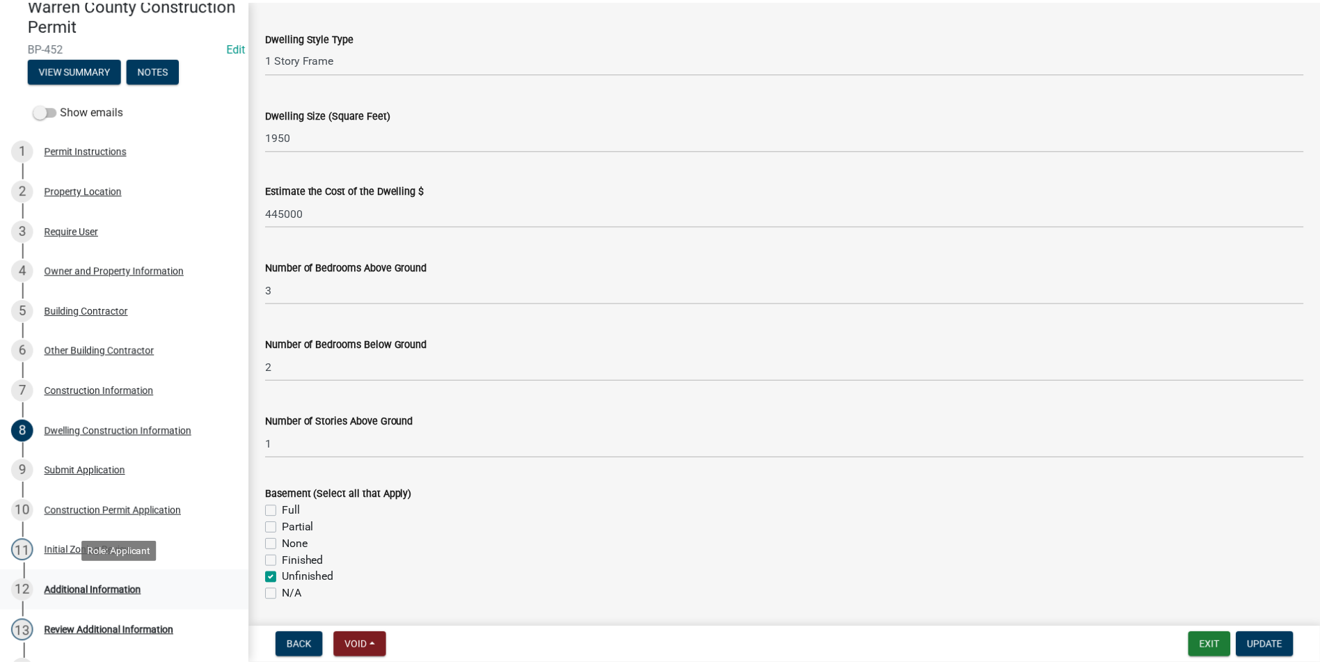
scroll to position [0, 0]
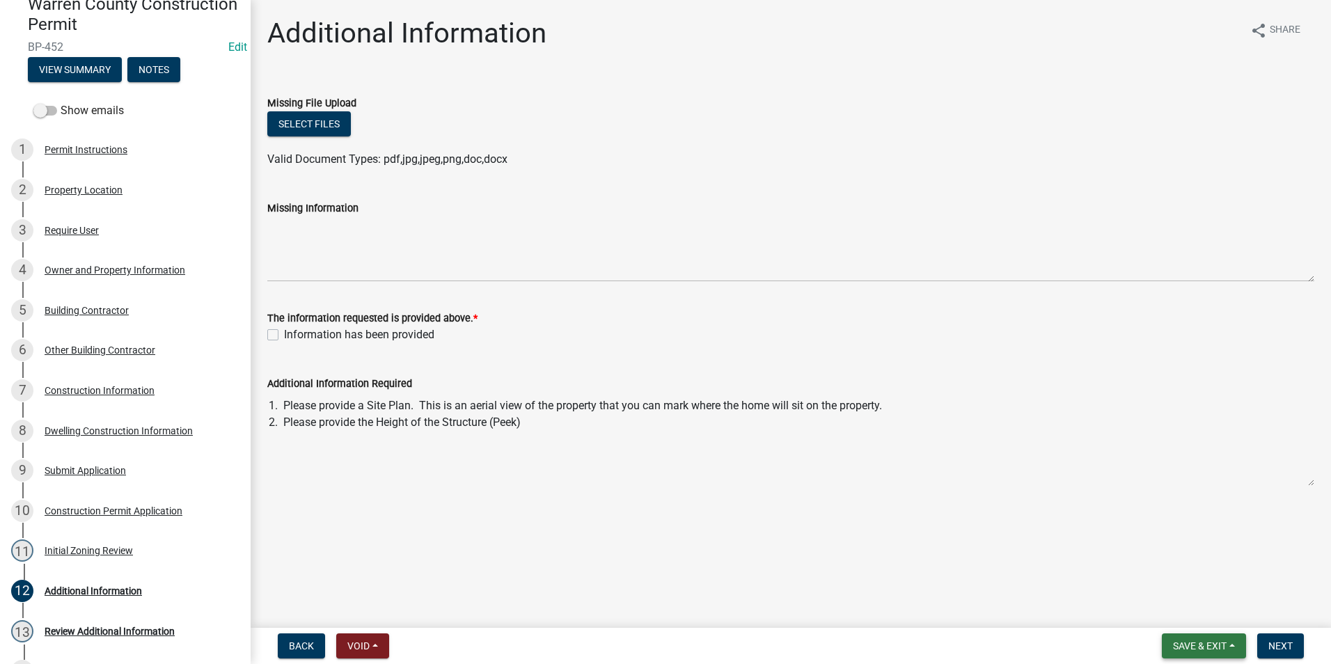
click at [1162, 646] on button "Save & Exit" at bounding box center [1204, 645] width 84 height 25
click at [1168, 619] on button "Save & Exit" at bounding box center [1190, 609] width 111 height 33
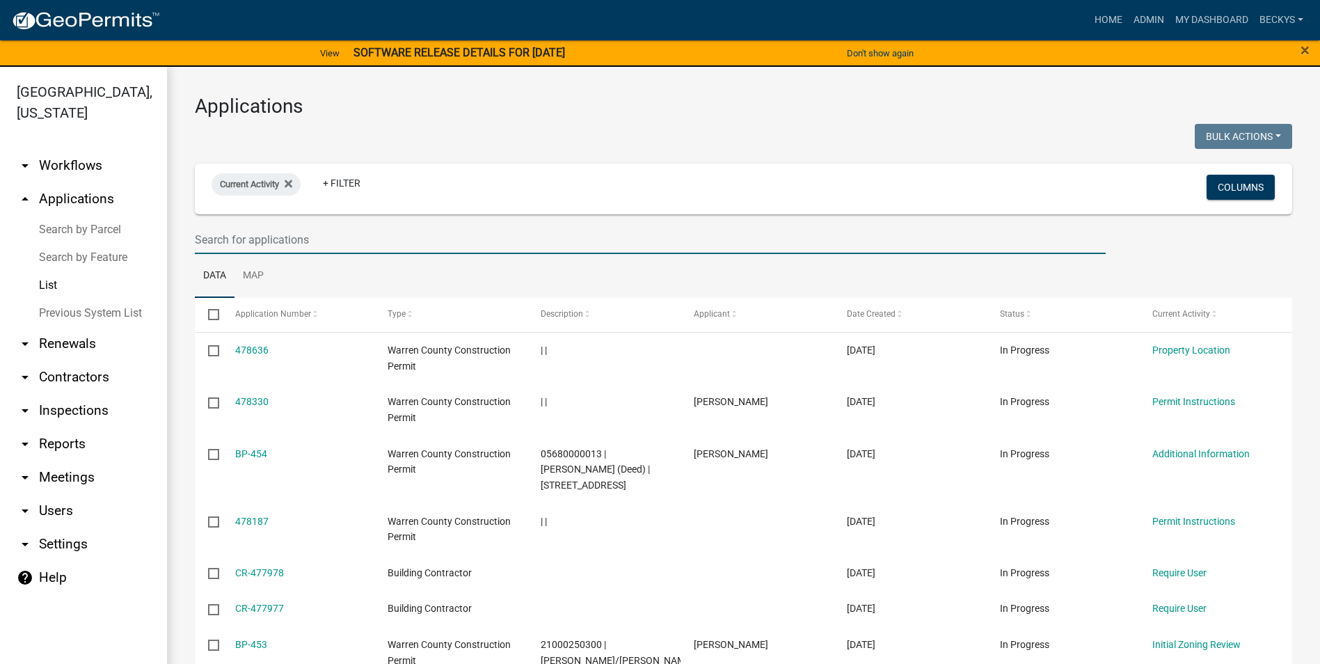
click at [223, 237] on input "text" at bounding box center [650, 240] width 911 height 29
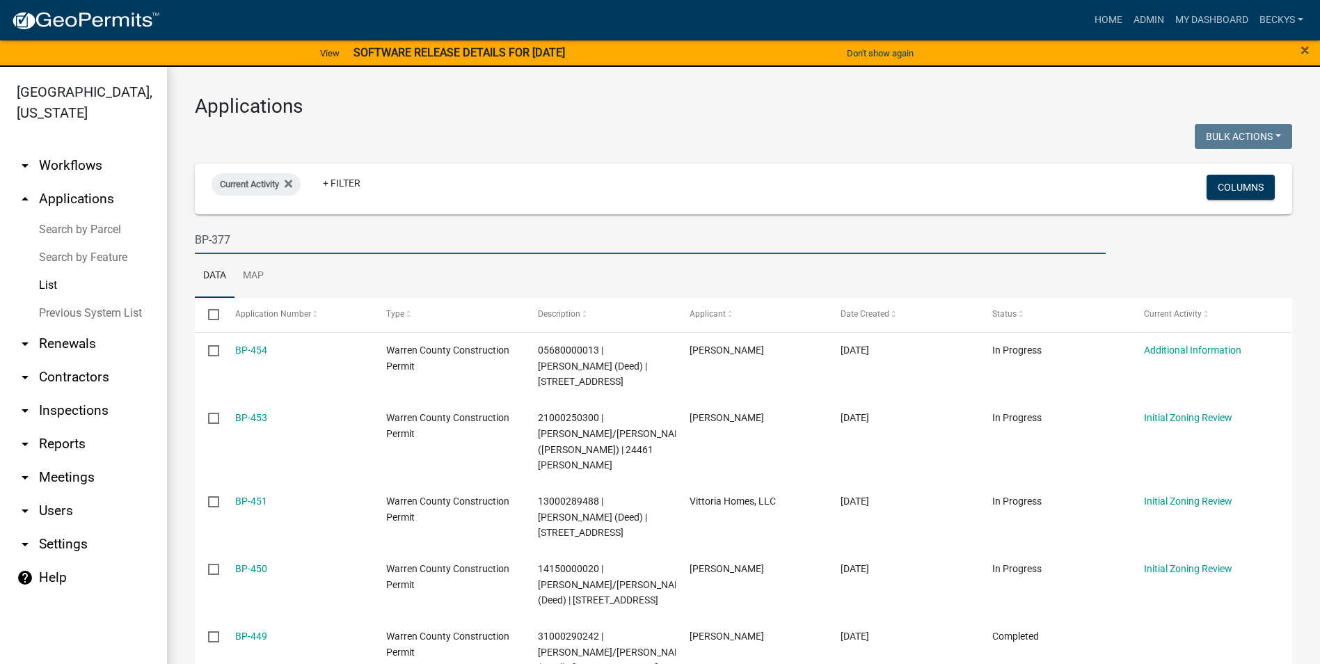
type input "BP-377"
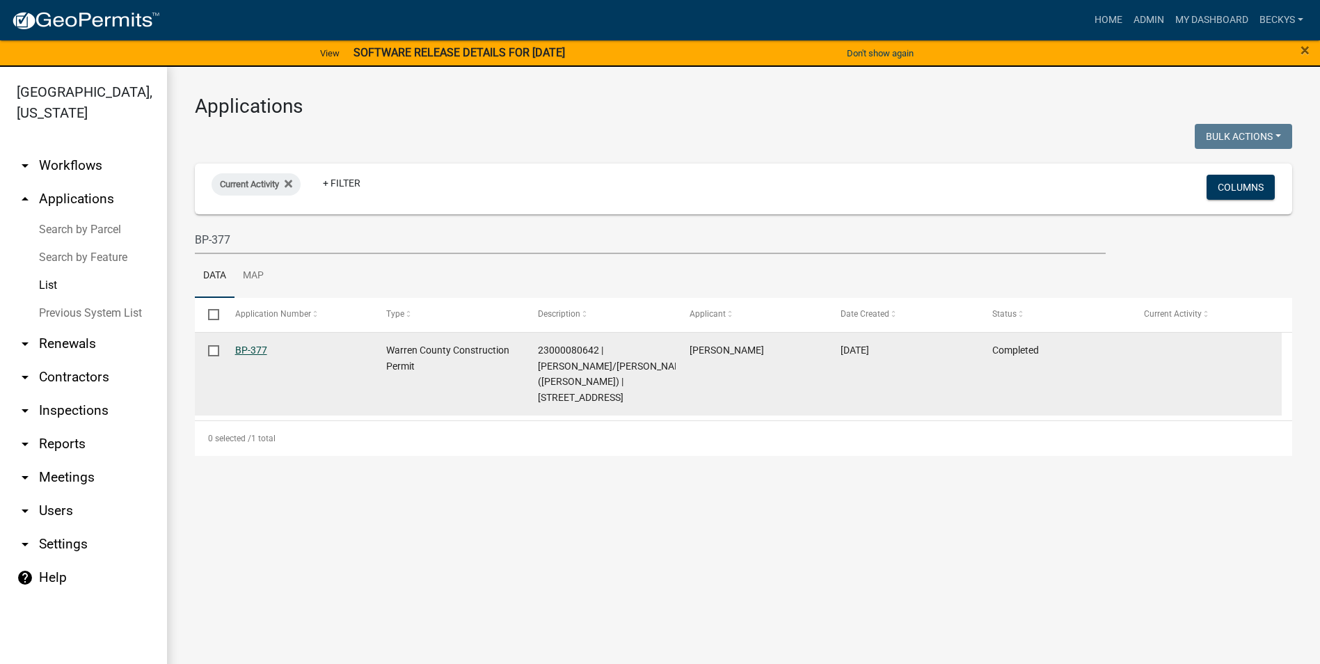
click at [241, 354] on link "BP-377" at bounding box center [251, 350] width 32 height 11
